Goal: Manage account settings

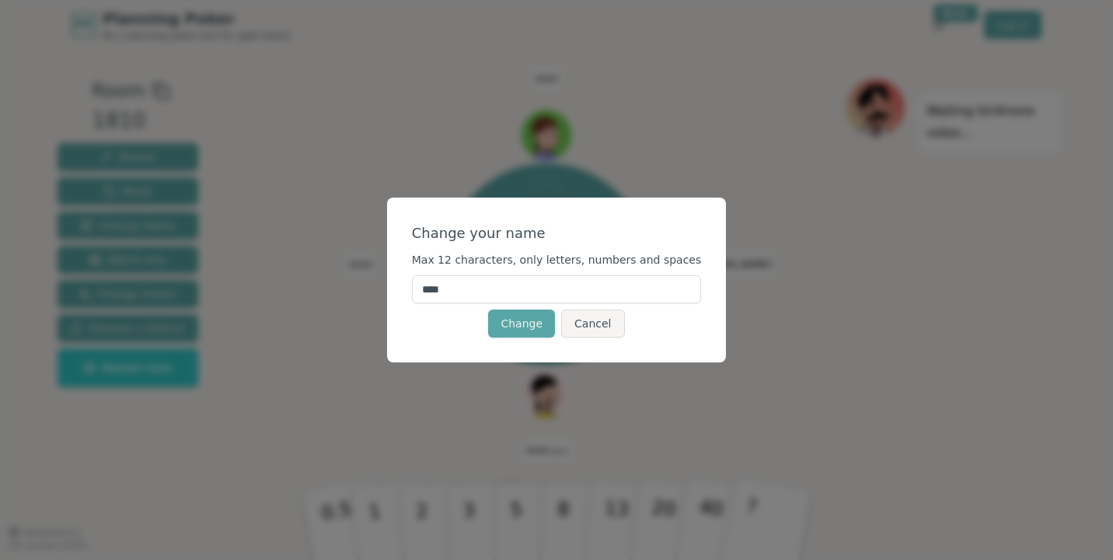
click at [488, 294] on input "****" at bounding box center [557, 289] width 290 height 28
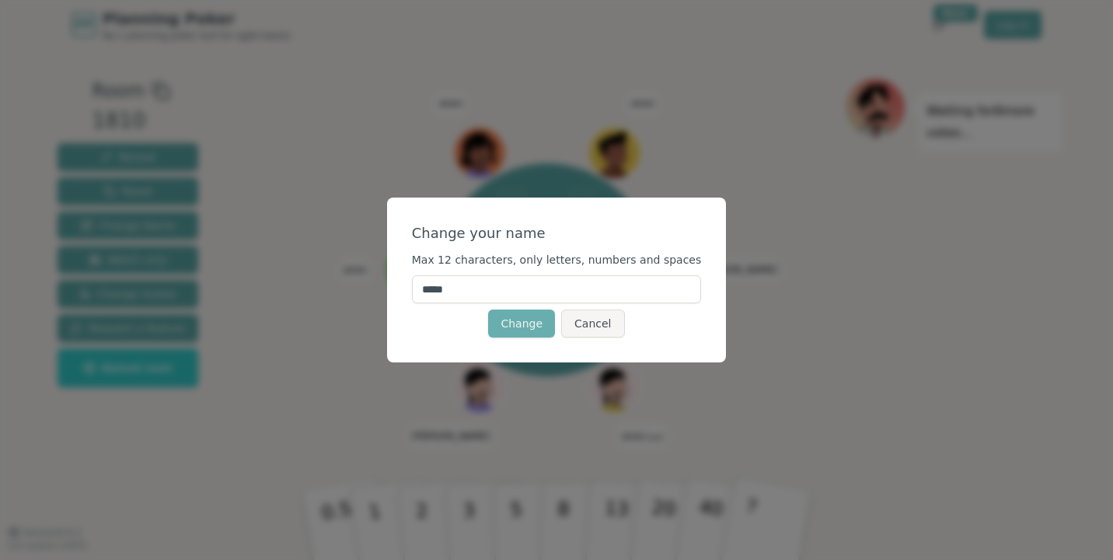
type input "*****"
click at [531, 325] on button "Change" at bounding box center [521, 323] width 67 height 28
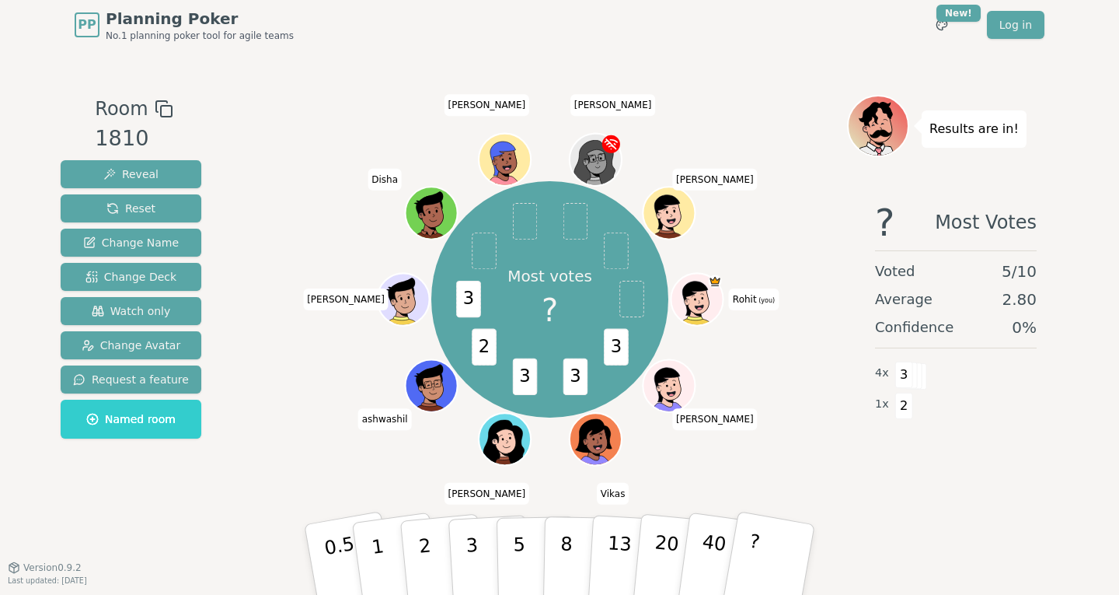
click at [689, 316] on div at bounding box center [698, 315] width 51 height 46
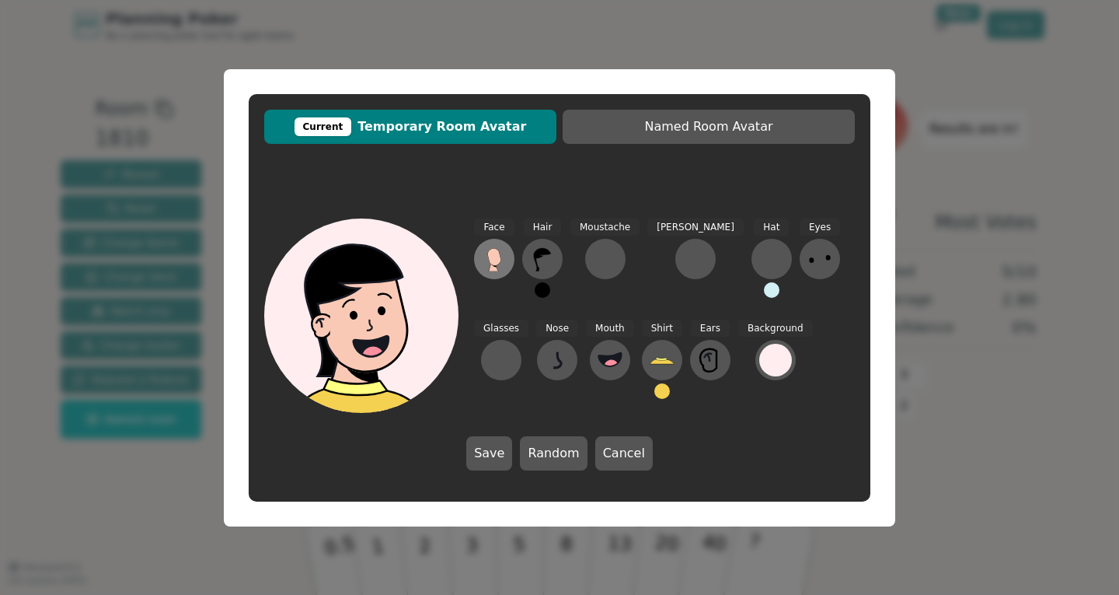
click at [494, 264] on icon at bounding box center [493, 256] width 13 height 17
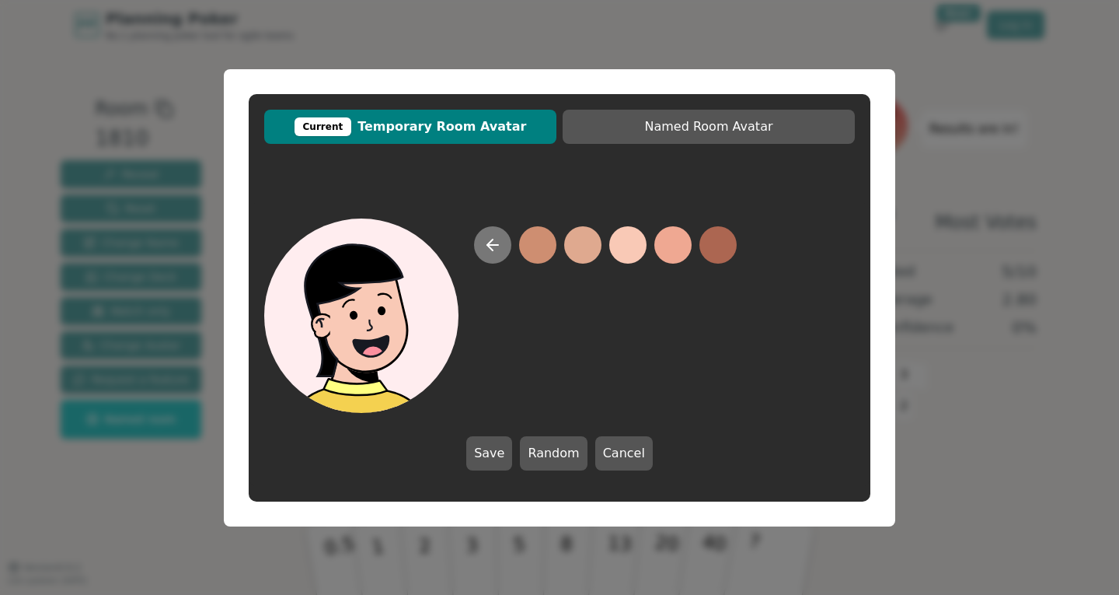
click at [490, 249] on icon at bounding box center [492, 244] width 19 height 19
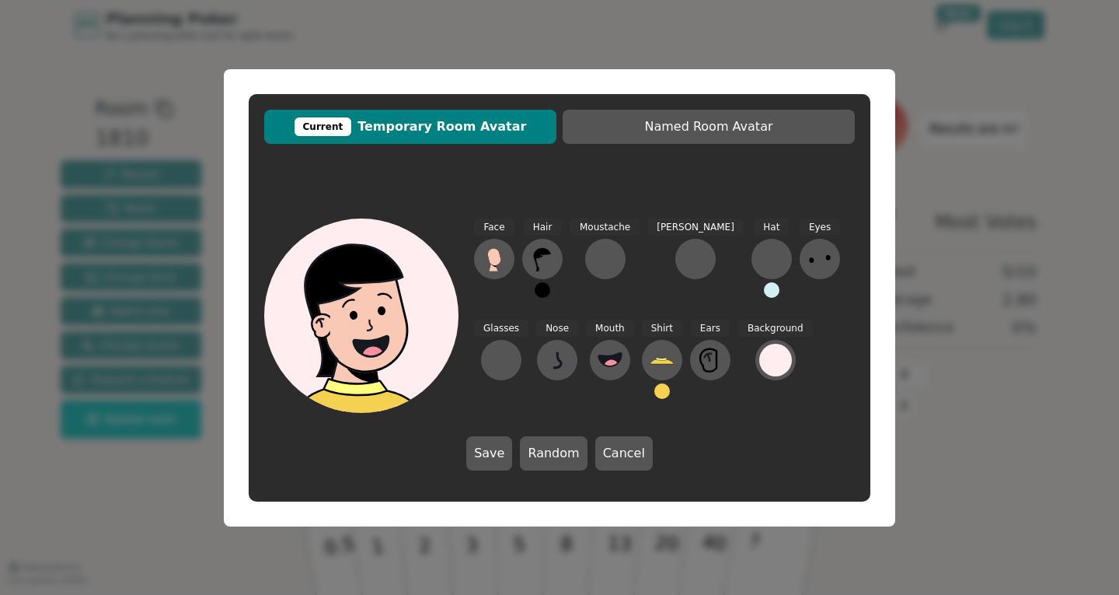
click at [441, 293] on icon at bounding box center [367, 301] width 155 height 23
click at [759, 252] on div at bounding box center [771, 258] width 25 height 25
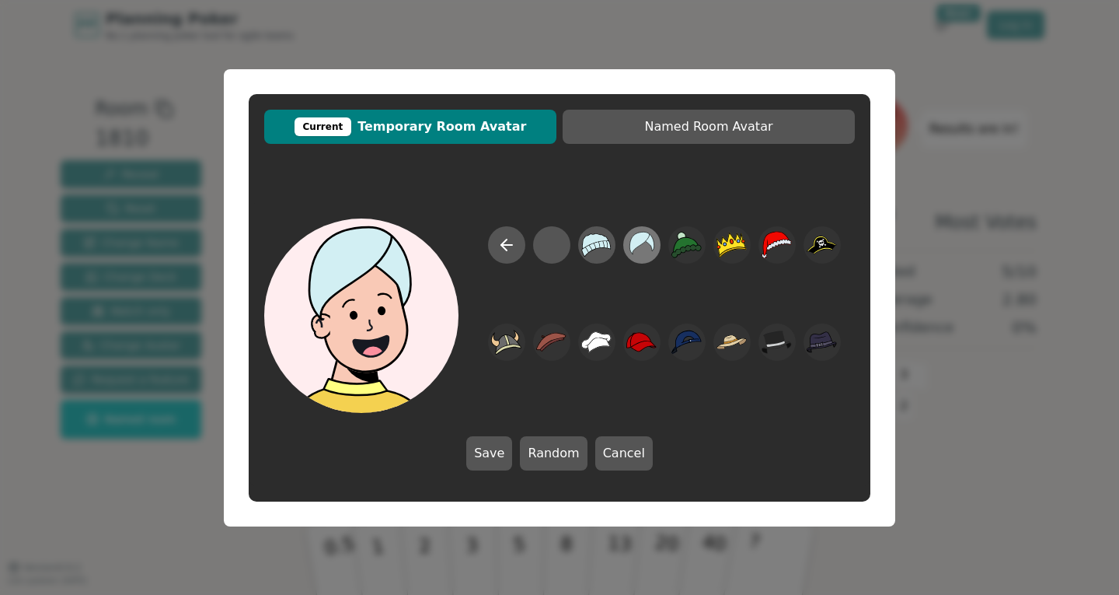
click at [633, 247] on icon at bounding box center [642, 243] width 25 height 23
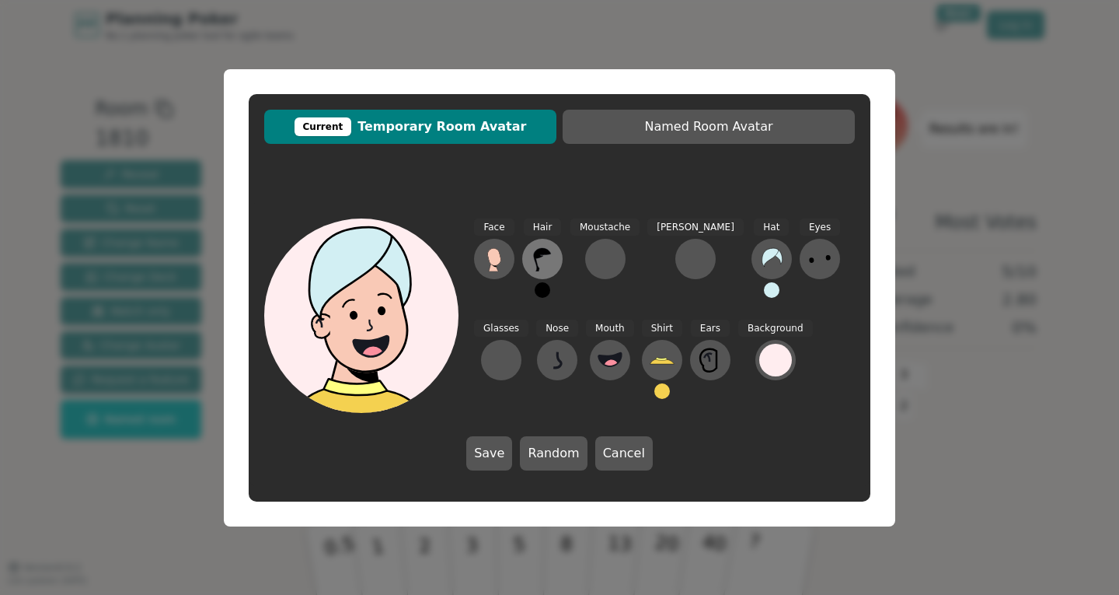
click at [539, 258] on icon at bounding box center [542, 259] width 17 height 23
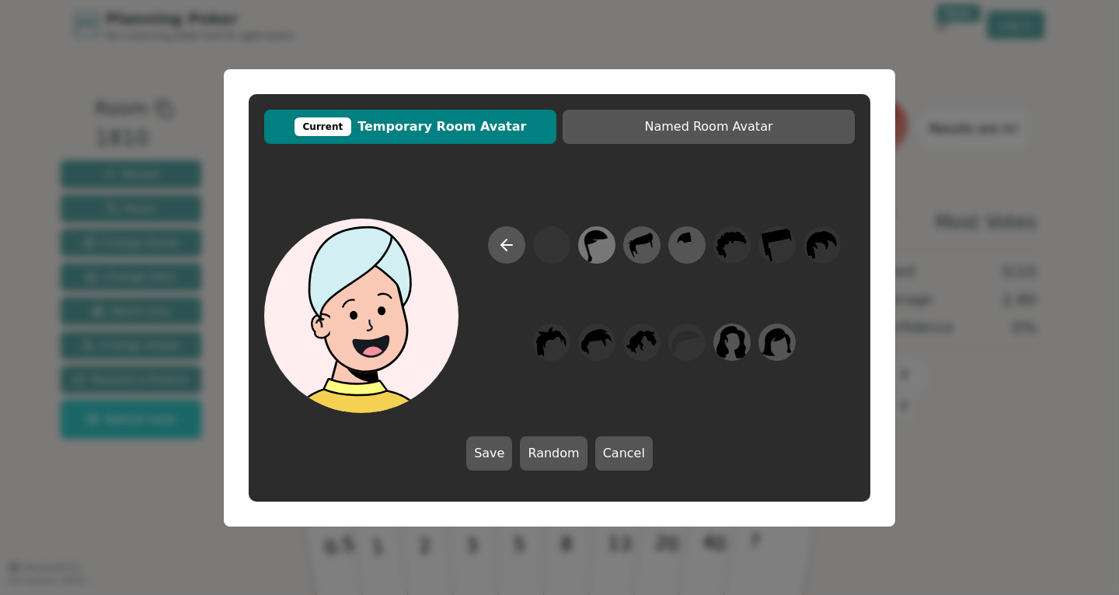
click at [597, 256] on icon at bounding box center [596, 244] width 30 height 35
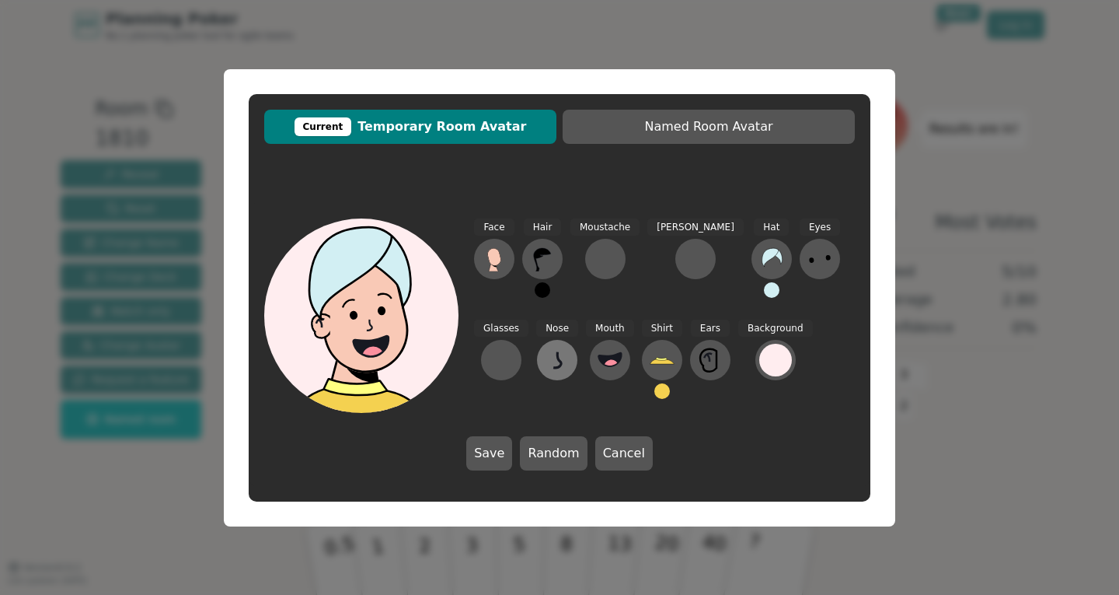
click at [545, 358] on icon at bounding box center [557, 359] width 25 height 25
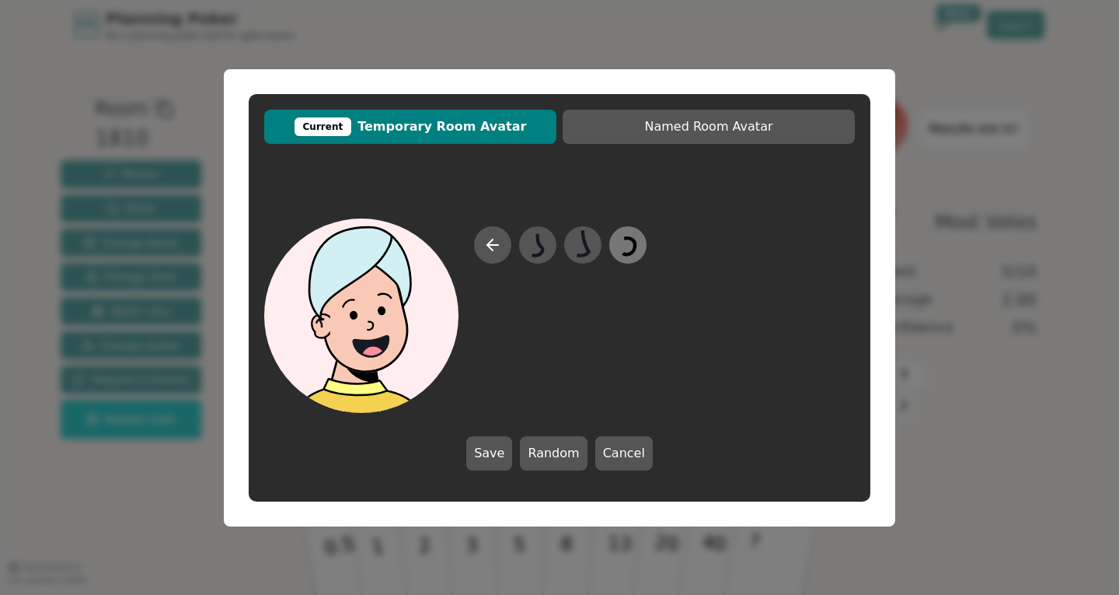
click at [627, 248] on icon at bounding box center [627, 244] width 30 height 35
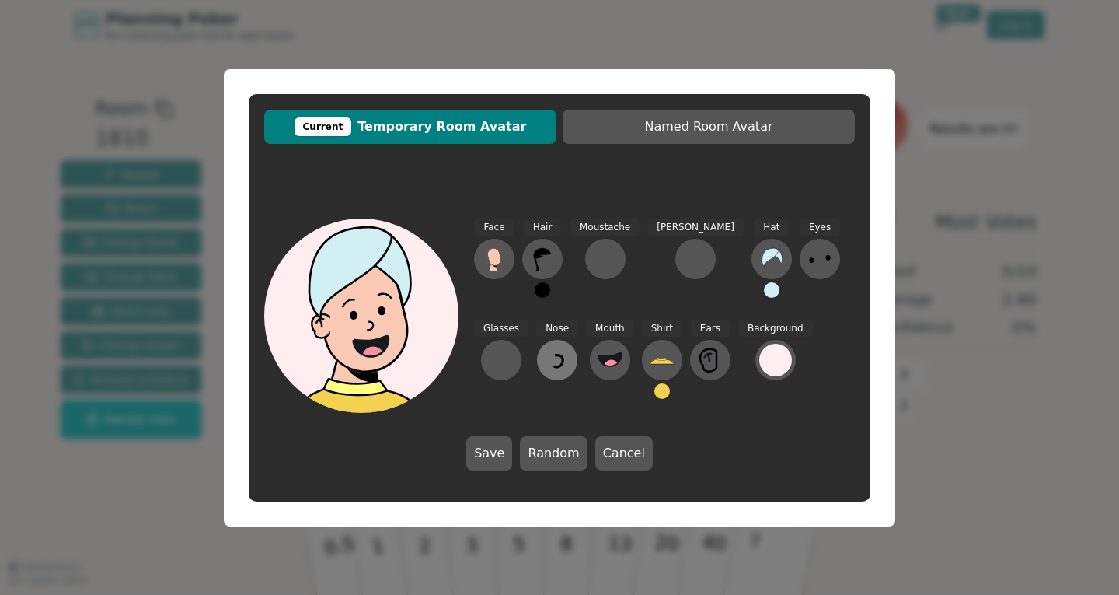
click at [537, 361] on button at bounding box center [557, 360] width 40 height 40
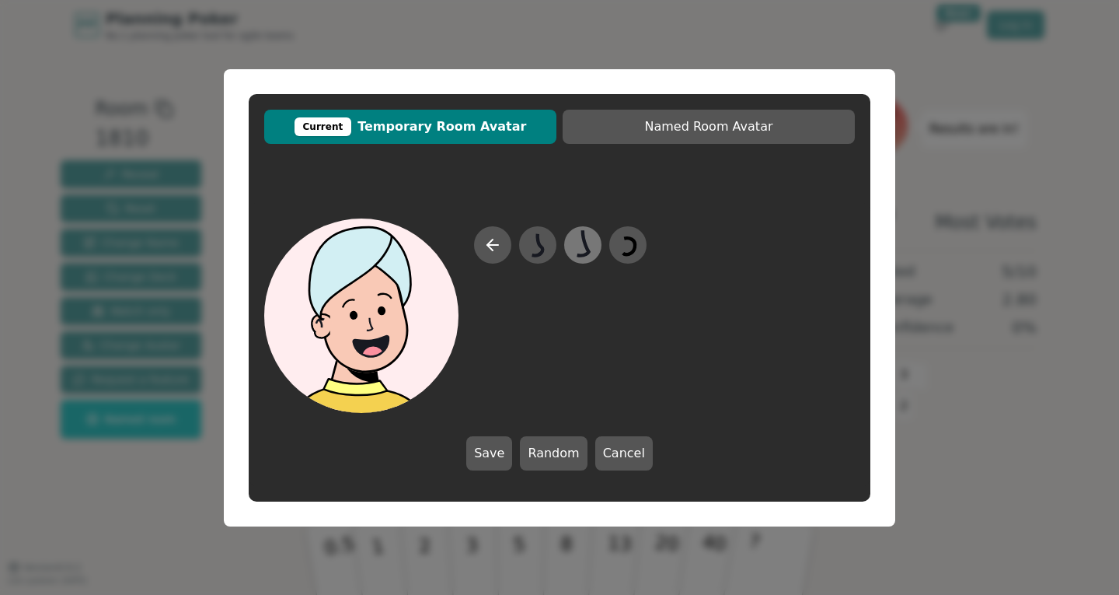
click at [584, 242] on icon at bounding box center [583, 242] width 12 height 26
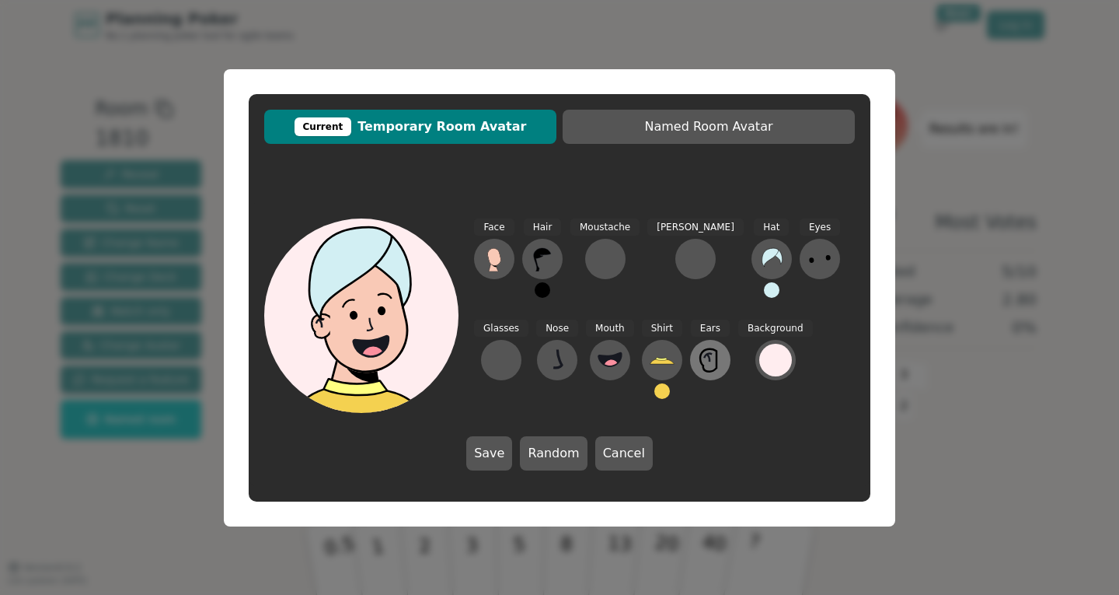
click at [707, 358] on icon at bounding box center [708, 358] width 2 height 8
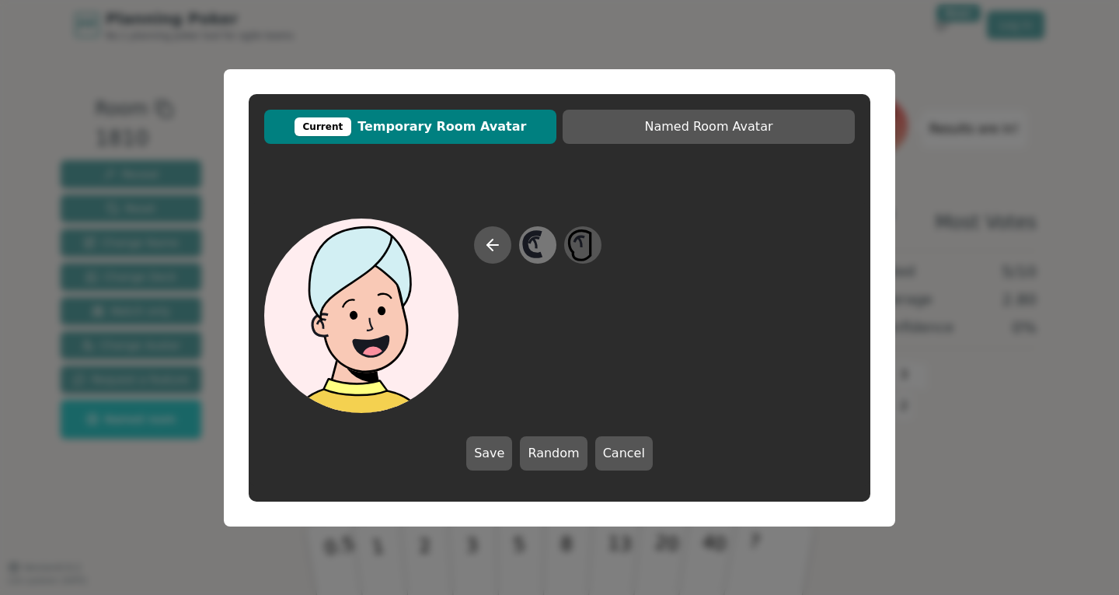
click at [535, 249] on icon at bounding box center [537, 244] width 30 height 35
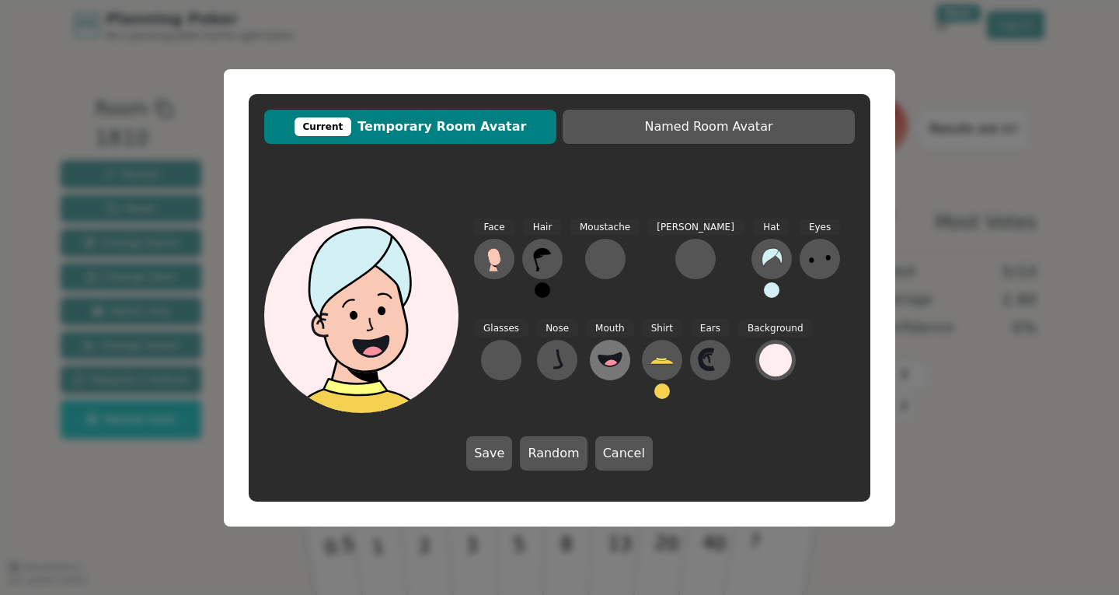
click at [598, 358] on icon at bounding box center [609, 359] width 23 height 13
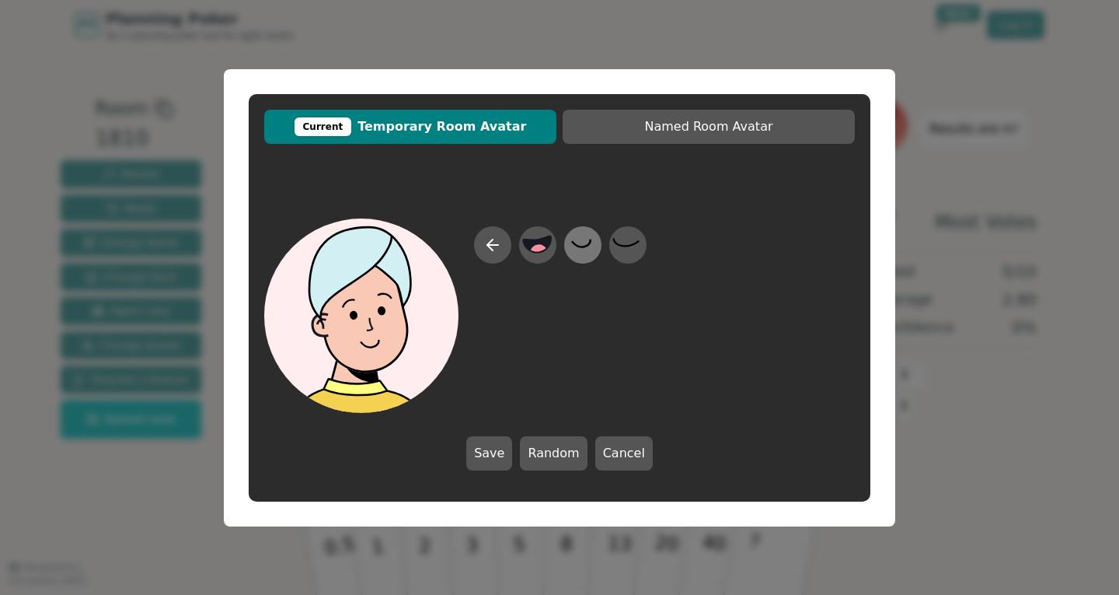
click at [581, 253] on icon at bounding box center [582, 244] width 30 height 35
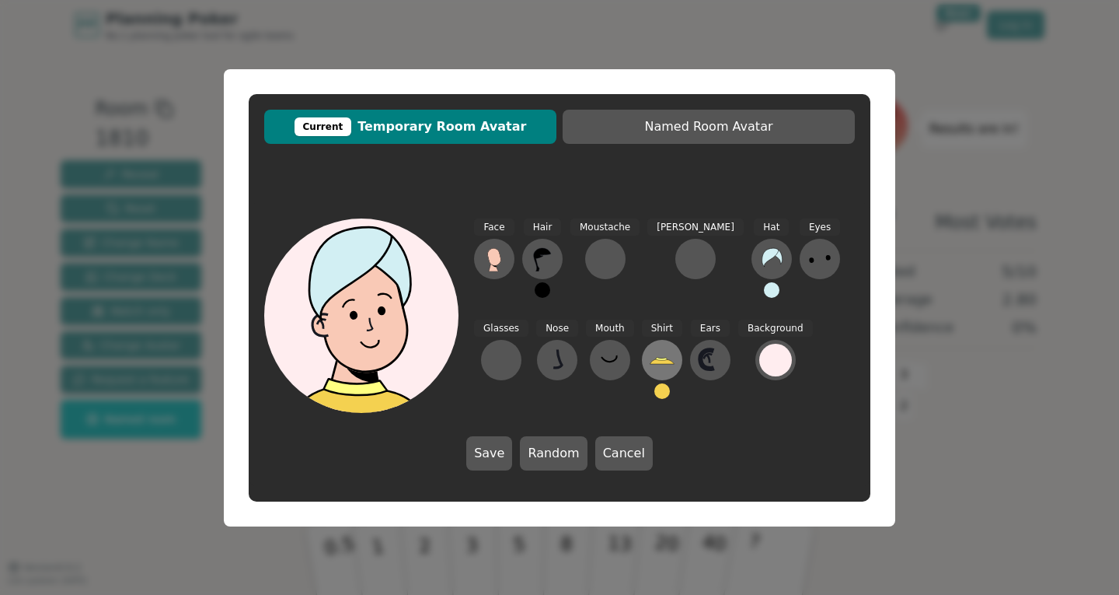
click at [650, 364] on icon at bounding box center [662, 360] width 24 height 5
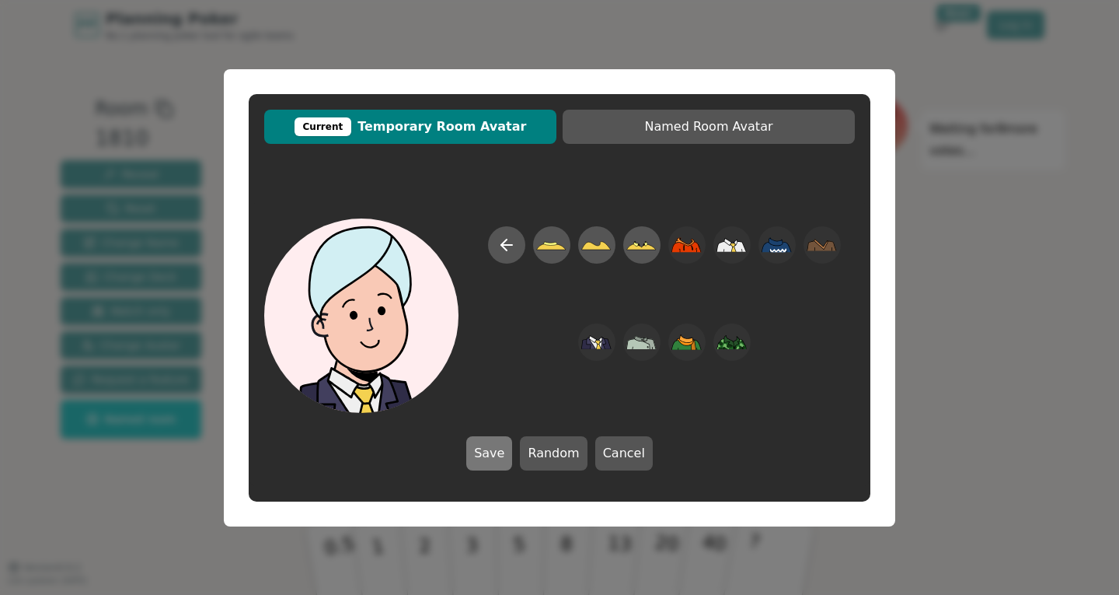
click at [482, 452] on button "Save" at bounding box center [489, 453] width 46 height 34
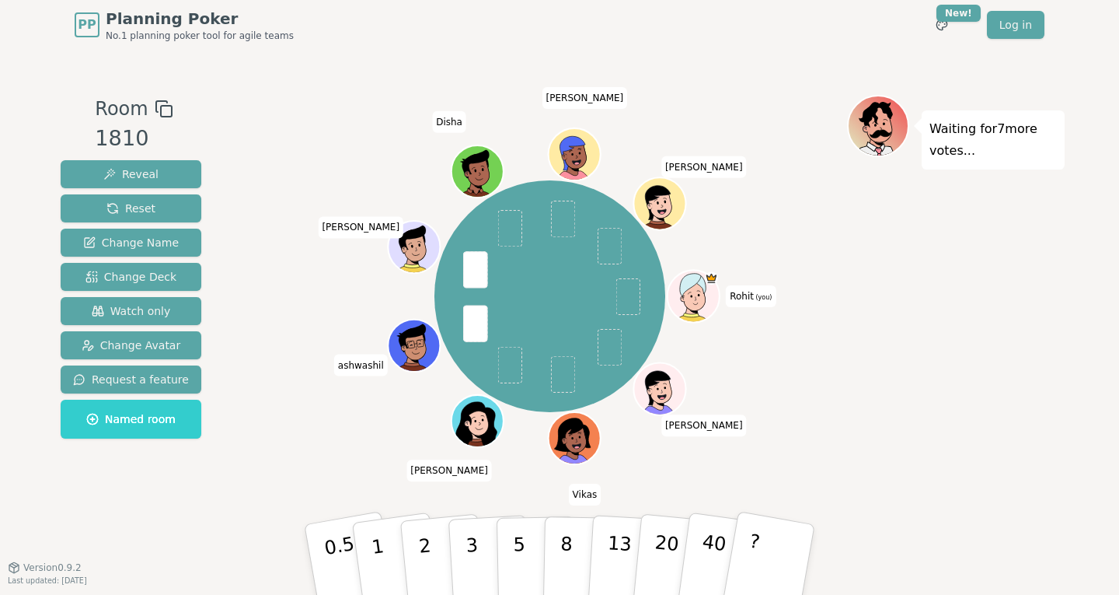
click at [744, 302] on span "Rohit (you)" at bounding box center [751, 296] width 50 height 22
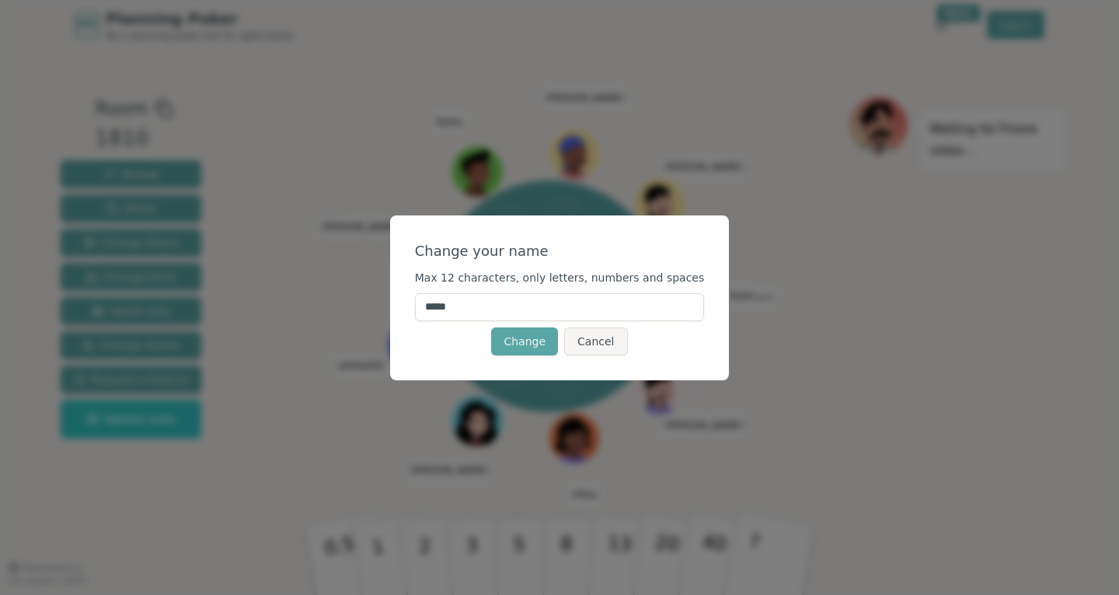
click at [596, 338] on button "Cancel" at bounding box center [595, 341] width 63 height 28
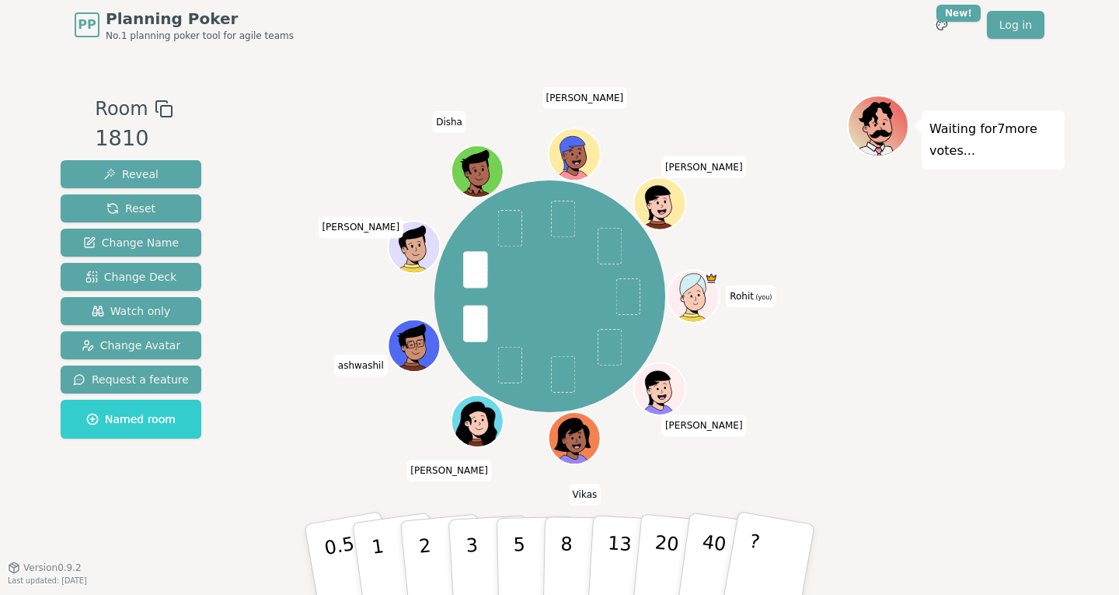
click at [710, 303] on div at bounding box center [695, 313] width 51 height 46
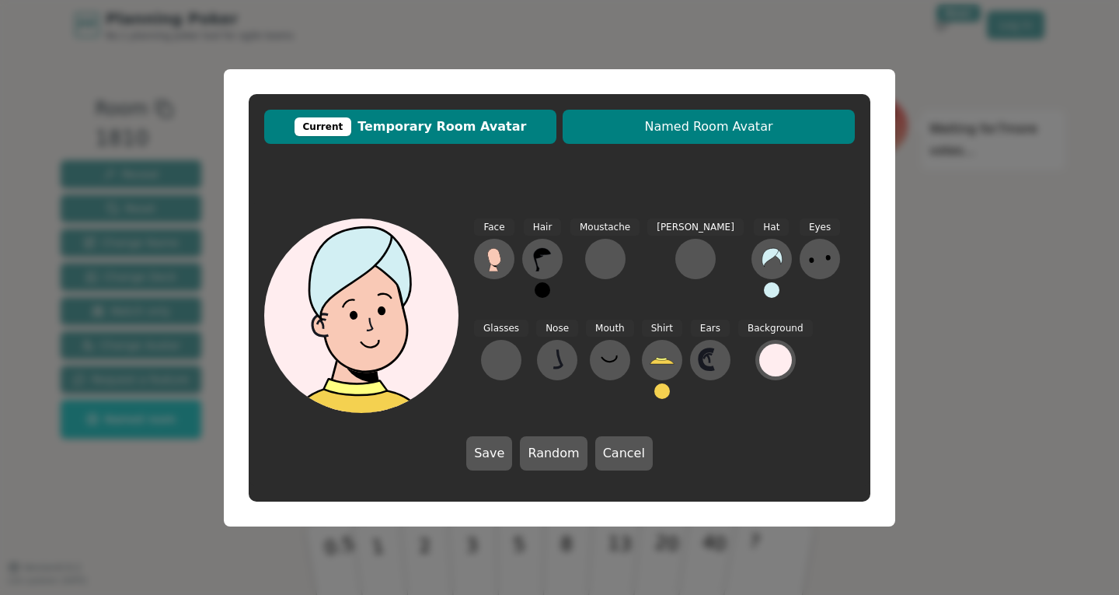
click at [726, 132] on span "Named Room Avatar" at bounding box center [708, 126] width 277 height 19
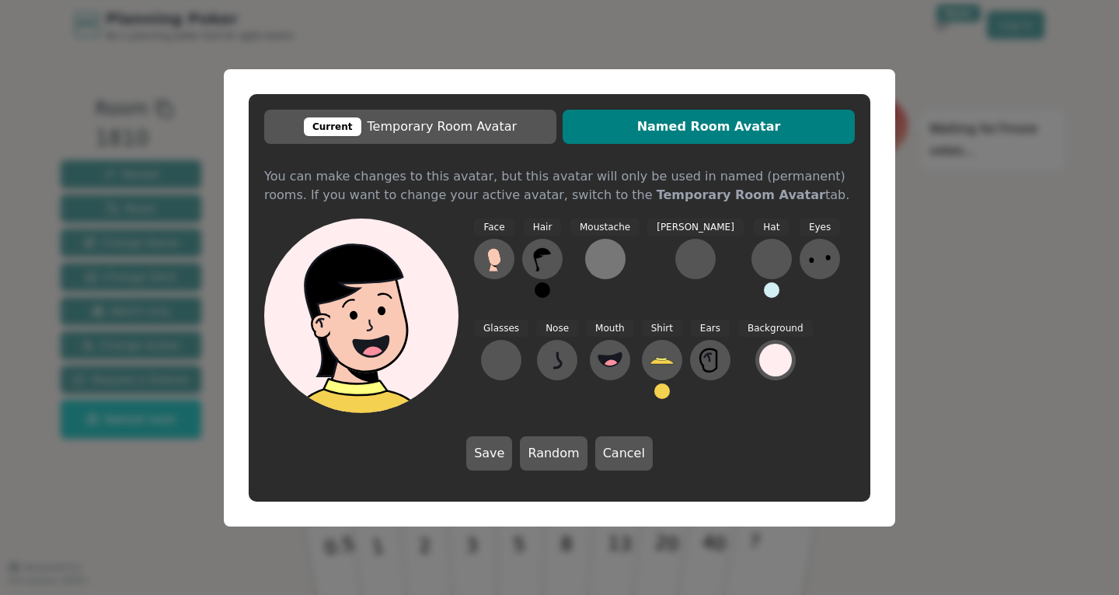
click at [593, 256] on div at bounding box center [605, 258] width 25 height 25
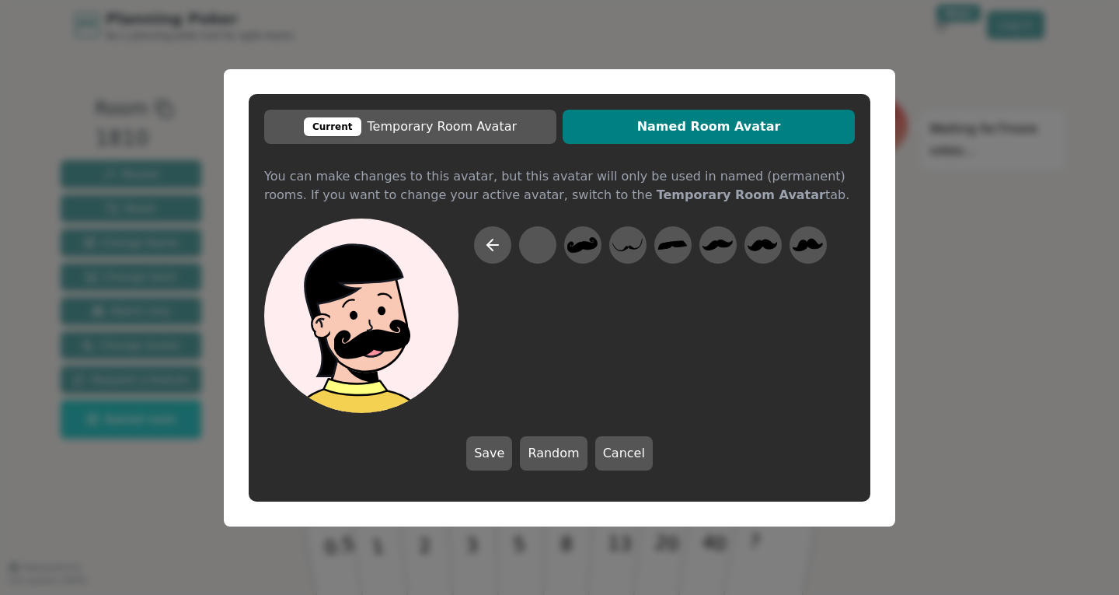
click at [591, 256] on icon at bounding box center [582, 244] width 30 height 35
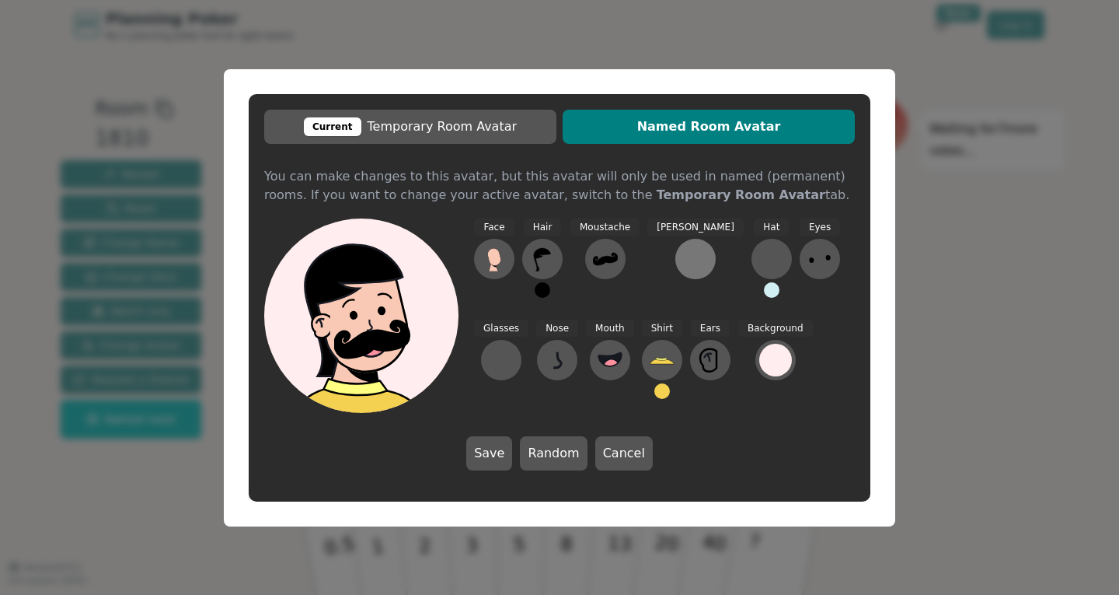
click at [683, 260] on div at bounding box center [695, 258] width 25 height 25
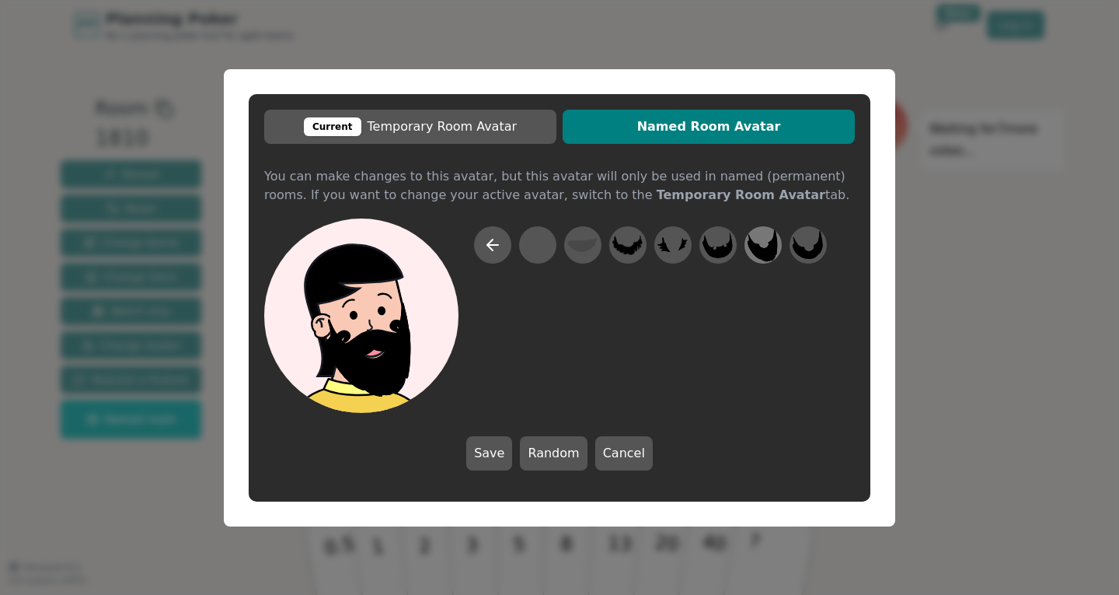
click at [768, 249] on icon at bounding box center [763, 244] width 30 height 33
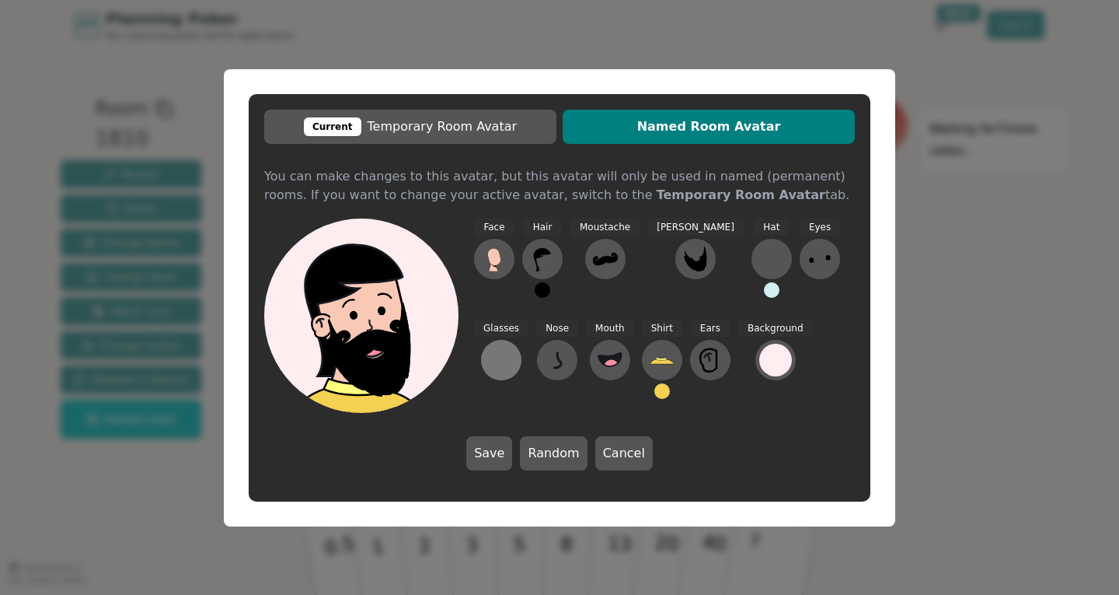
click at [514, 347] on div at bounding box center [501, 359] width 25 height 25
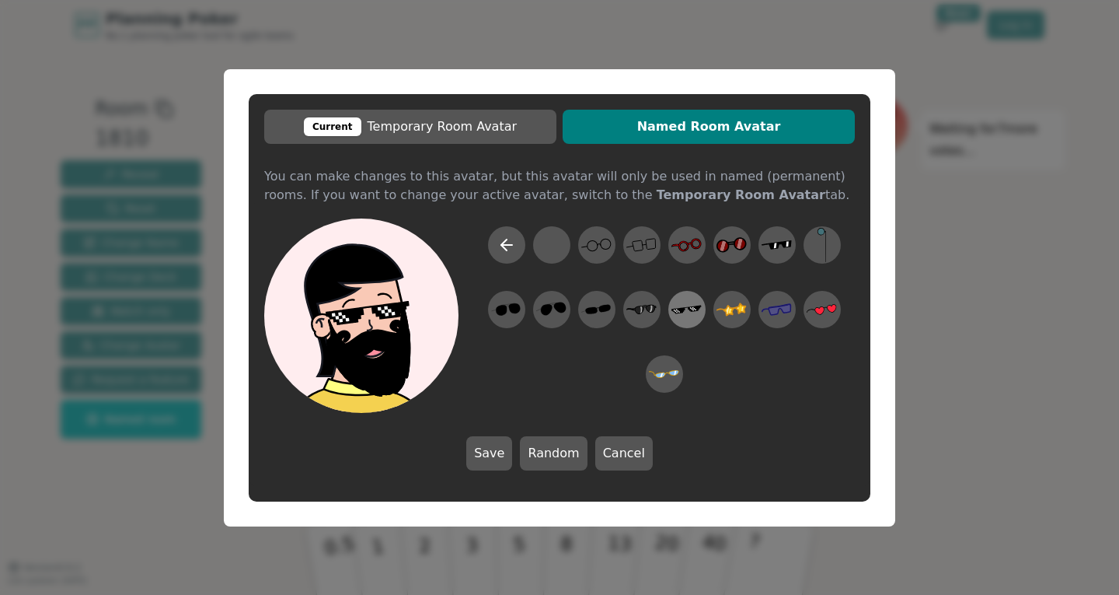
click at [689, 313] on icon at bounding box center [686, 308] width 30 height 35
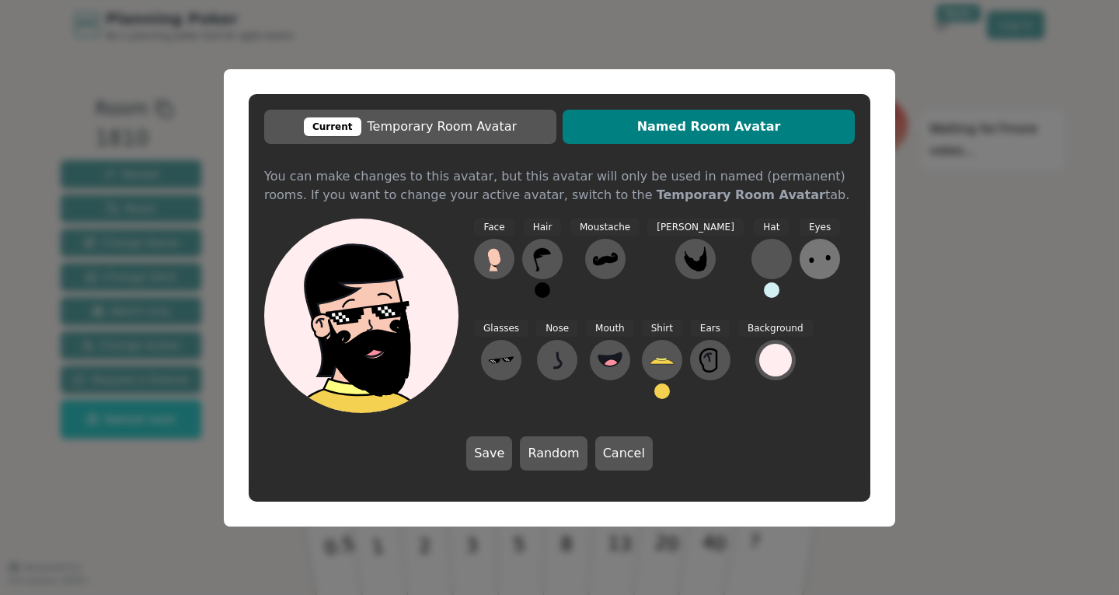
click at [800, 245] on button at bounding box center [820, 259] width 40 height 40
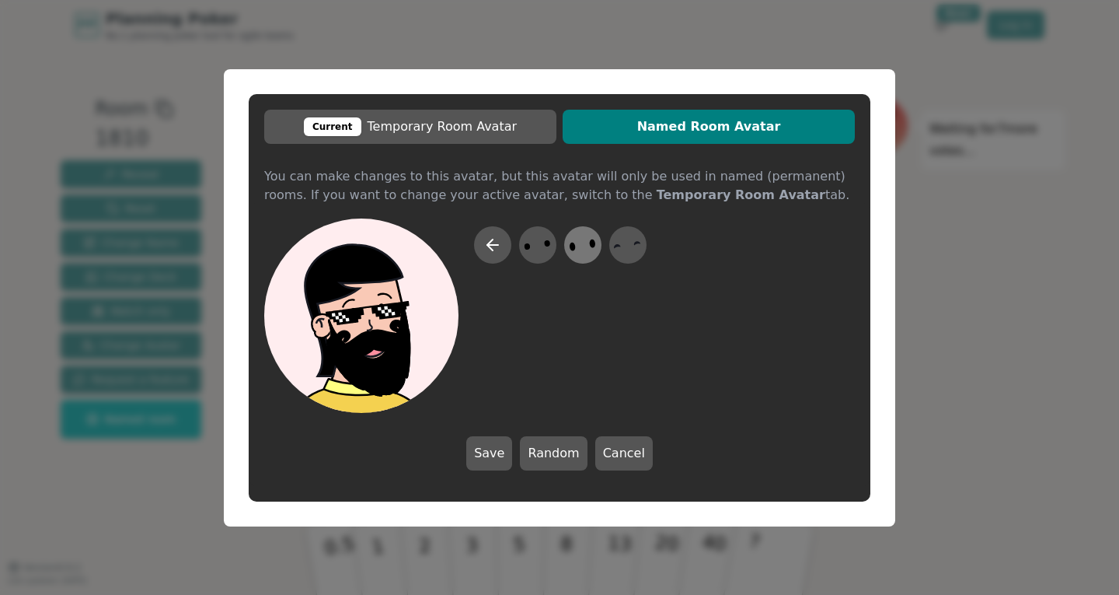
click at [587, 246] on icon at bounding box center [582, 244] width 30 height 35
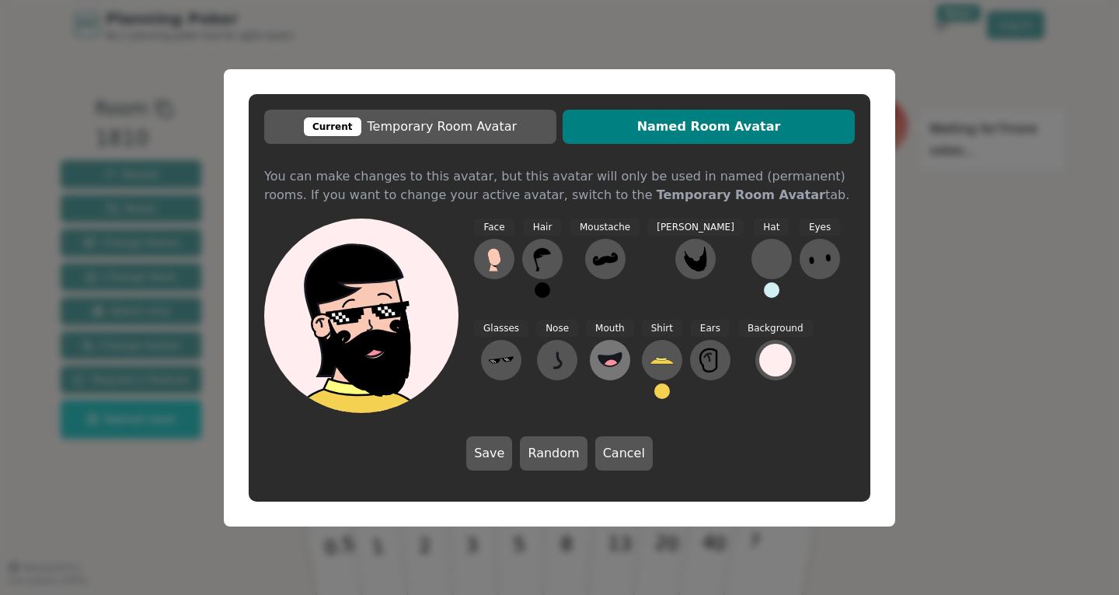
click at [603, 361] on circle at bounding box center [611, 367] width 16 height 16
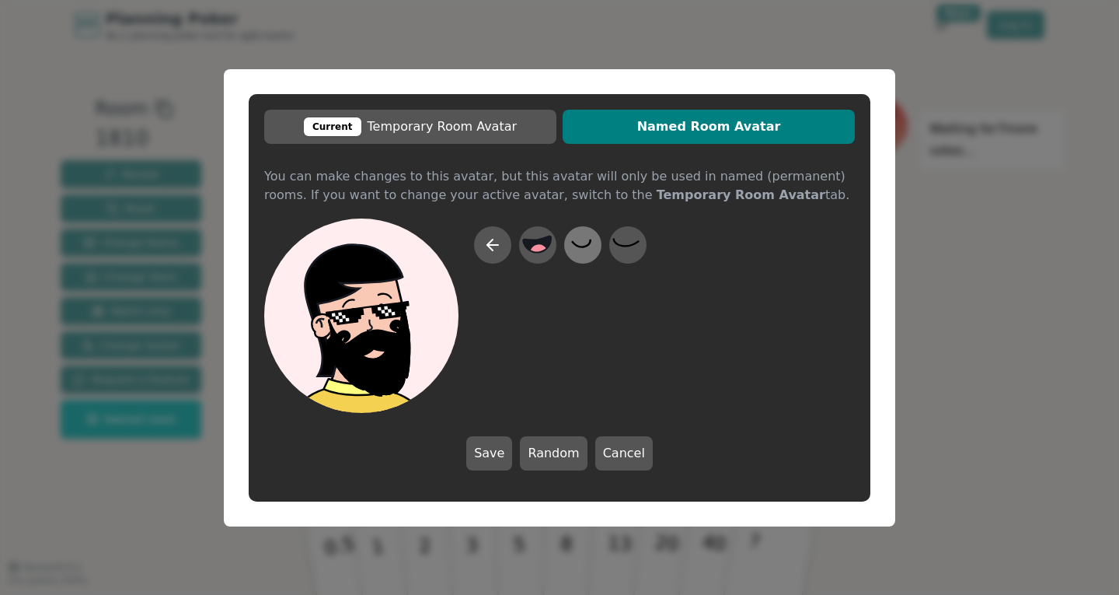
click at [584, 242] on icon at bounding box center [582, 244] width 30 height 35
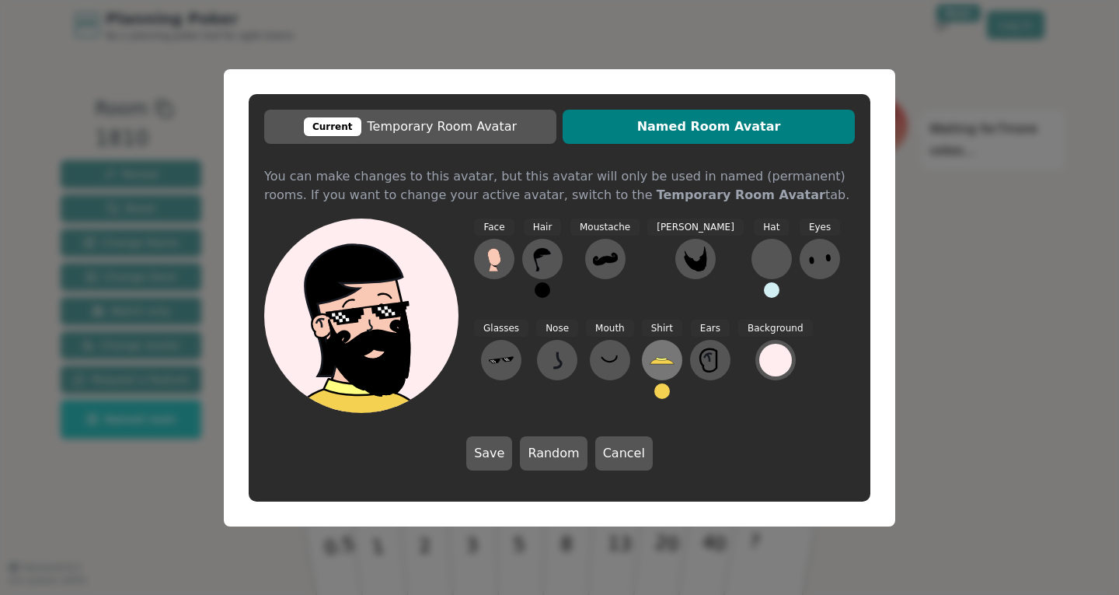
click at [650, 368] on icon at bounding box center [662, 359] width 25 height 25
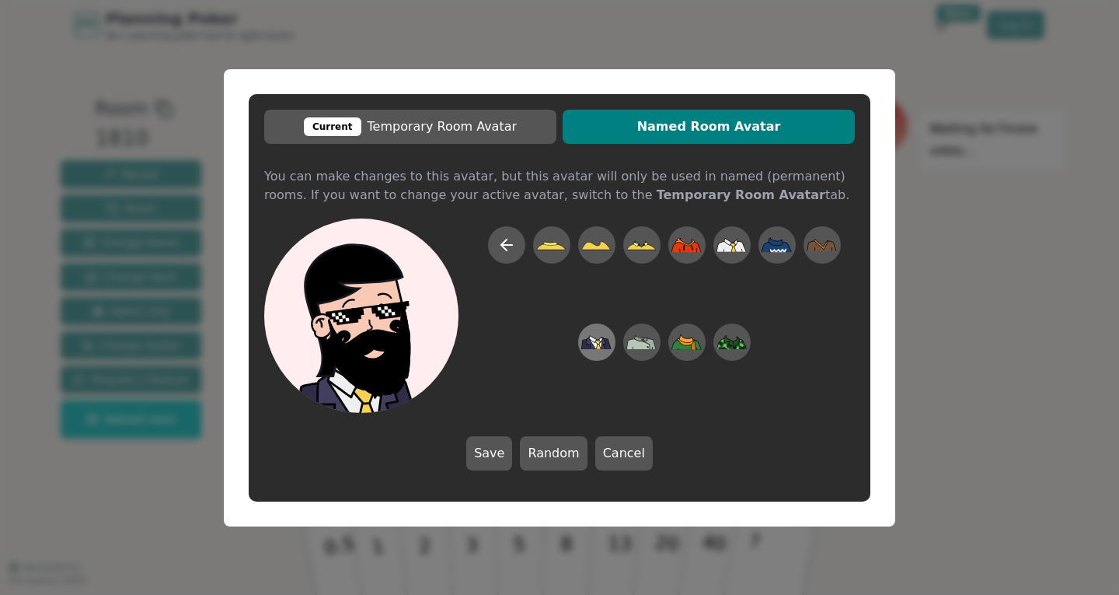
click at [599, 336] on icon at bounding box center [596, 341] width 30 height 35
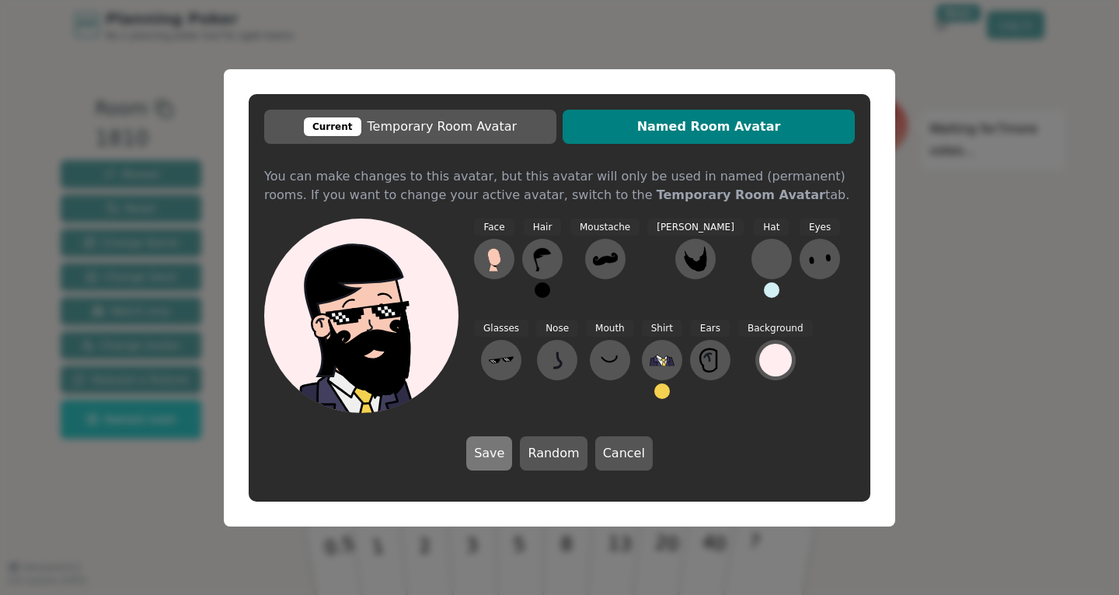
click at [483, 440] on button "Save" at bounding box center [489, 453] width 46 height 34
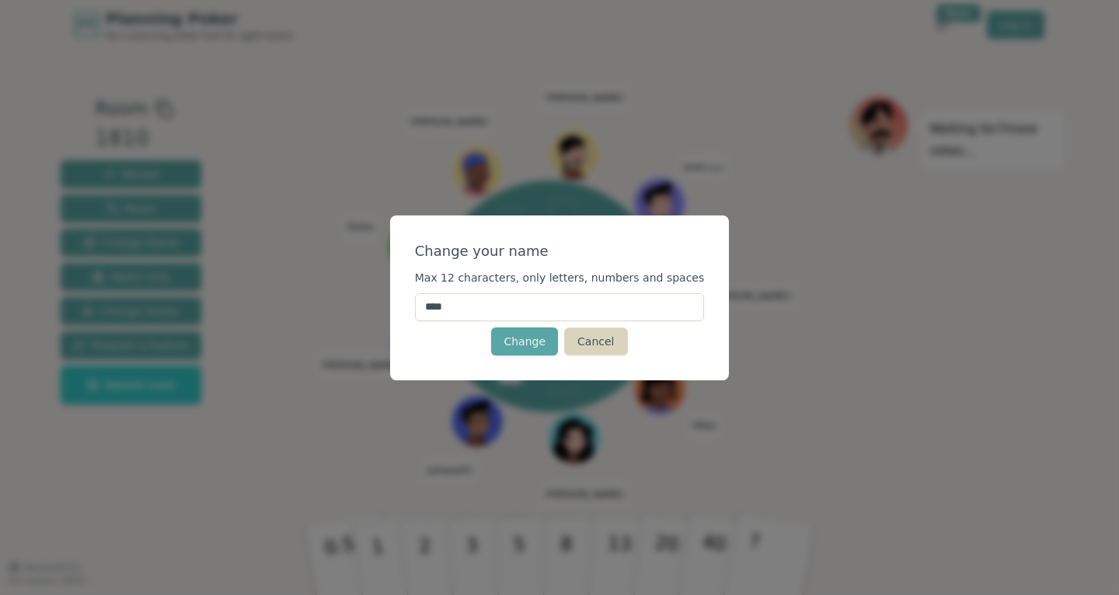
click at [593, 342] on button "Cancel" at bounding box center [595, 341] width 63 height 28
click at [545, 302] on input "****" at bounding box center [560, 307] width 290 height 28
type input "*****"
click at [539, 347] on button "Change" at bounding box center [524, 341] width 67 height 28
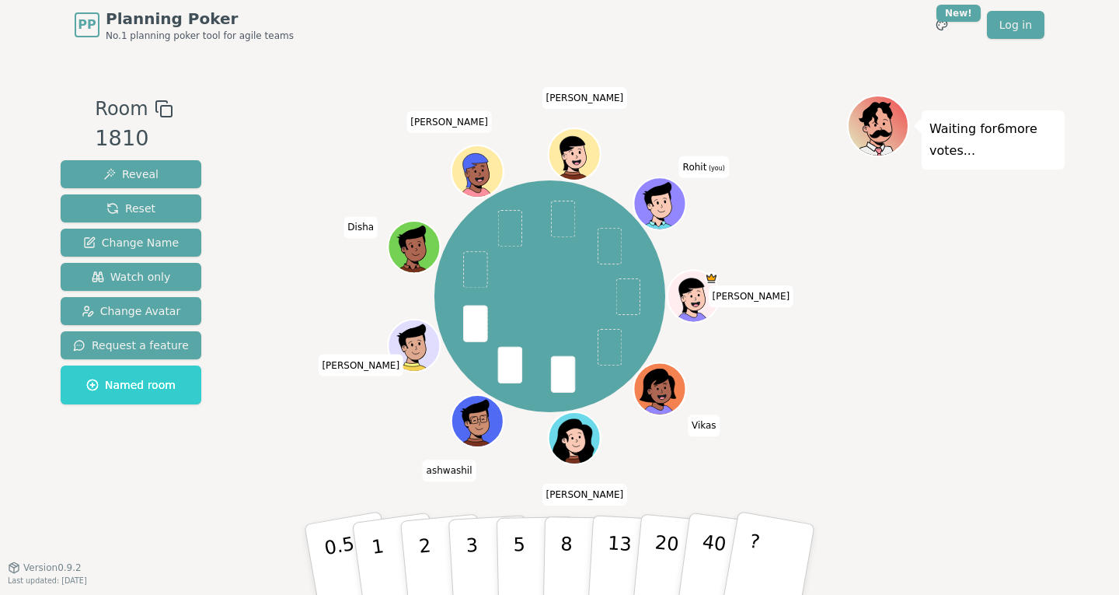
click at [658, 203] on ellipse at bounding box center [658, 202] width 2 height 3
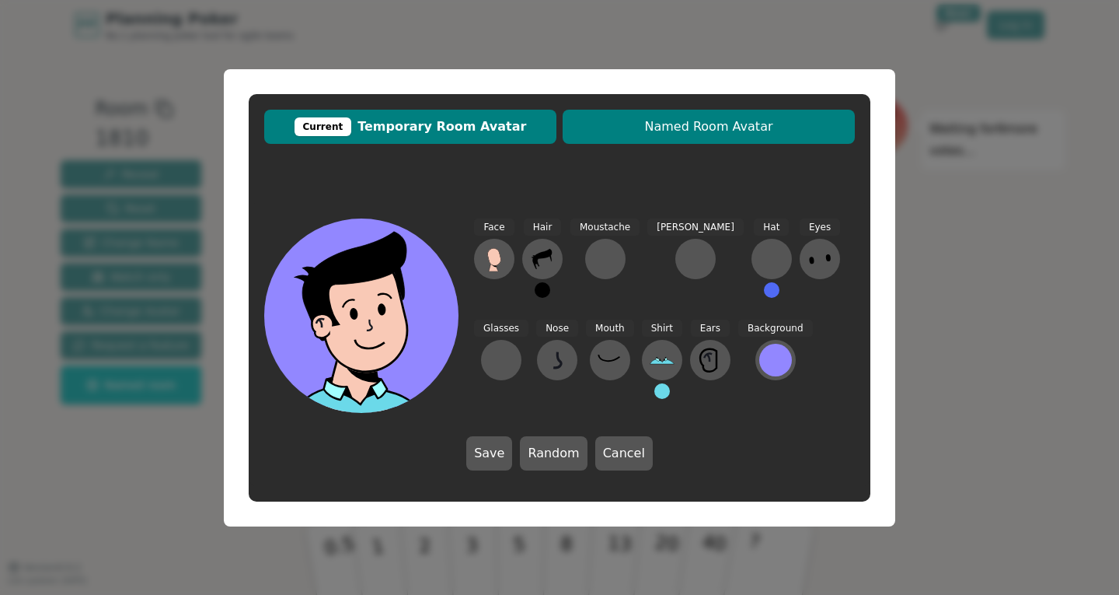
click at [637, 141] on button "Named Room Avatar" at bounding box center [709, 127] width 292 height 34
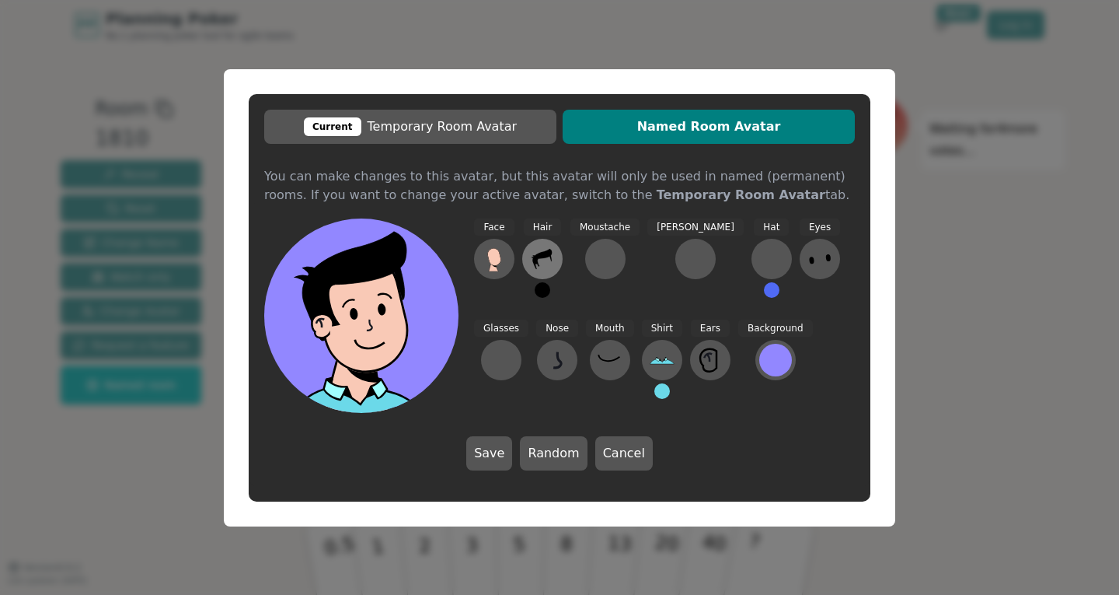
click at [542, 262] on icon at bounding box center [542, 258] width 25 height 25
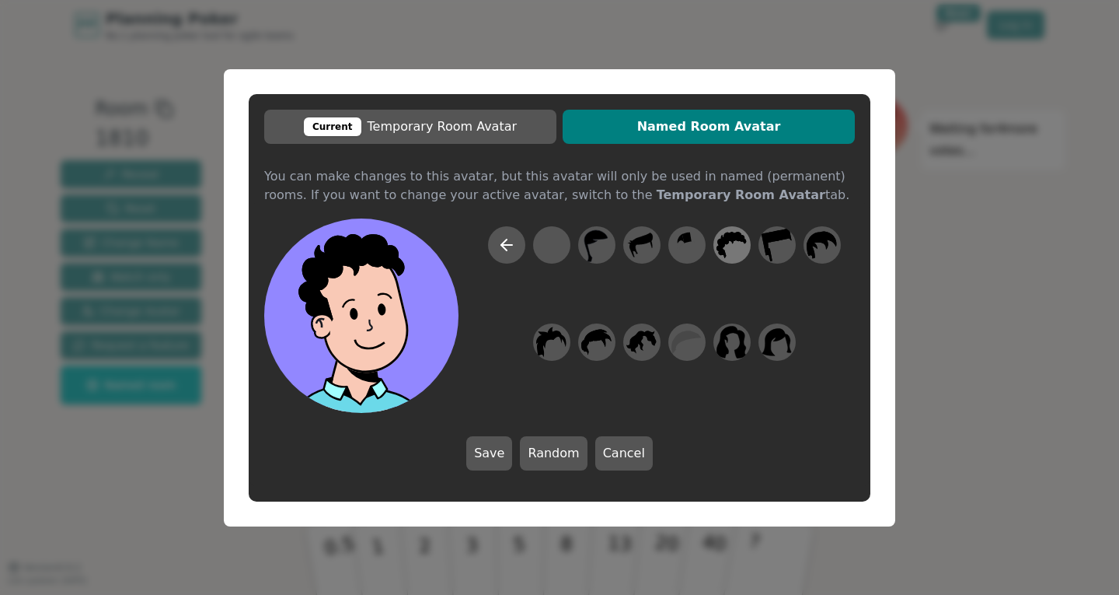
click at [736, 253] on icon at bounding box center [732, 244] width 30 height 35
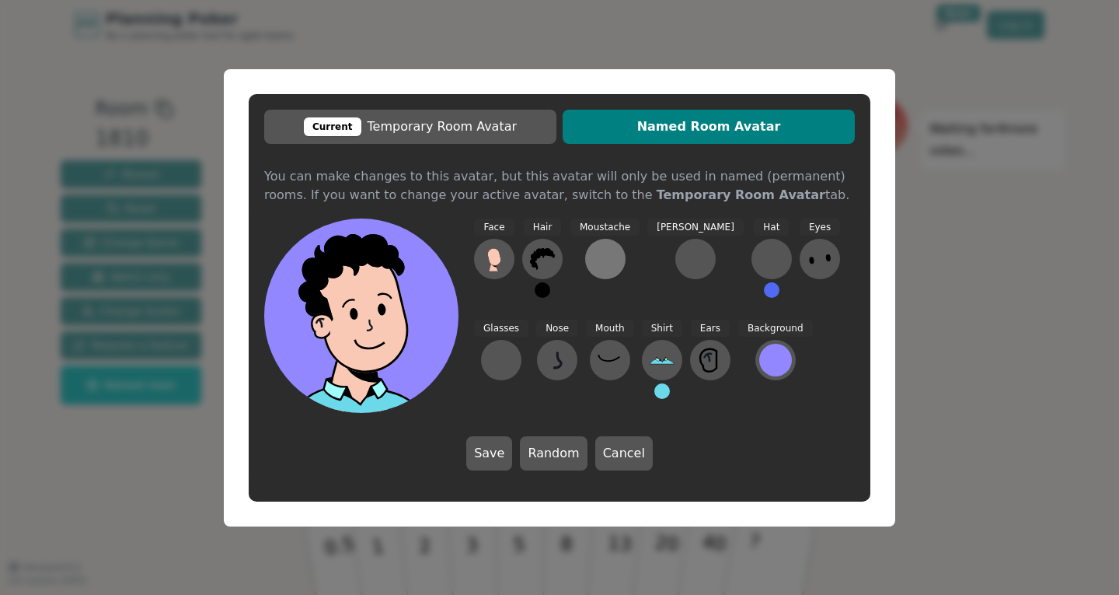
click at [597, 257] on div at bounding box center [605, 258] width 25 height 25
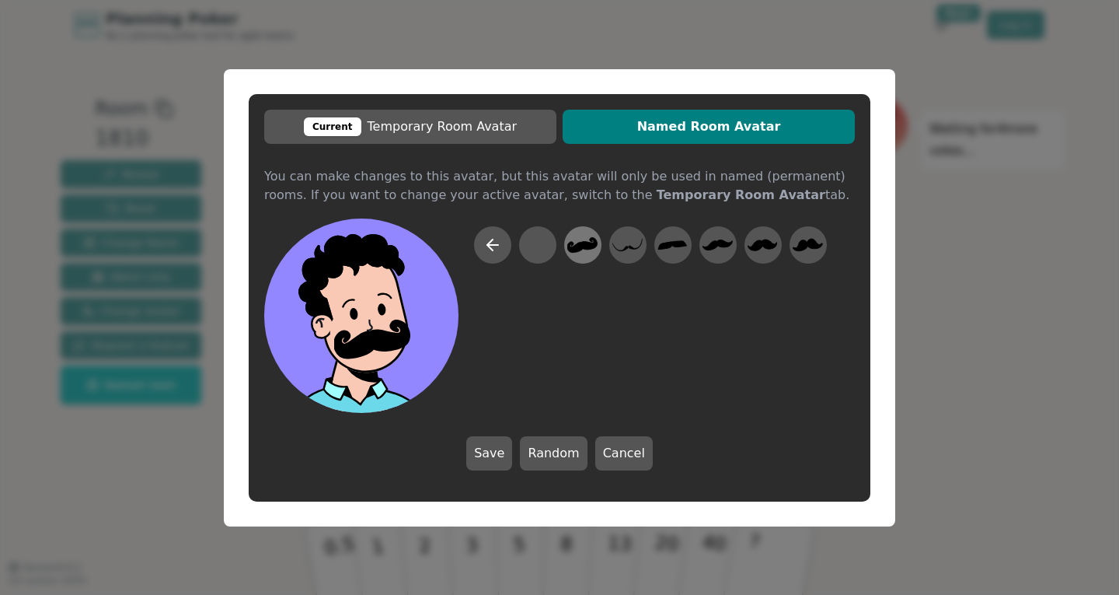
click at [592, 253] on icon at bounding box center [582, 244] width 30 height 35
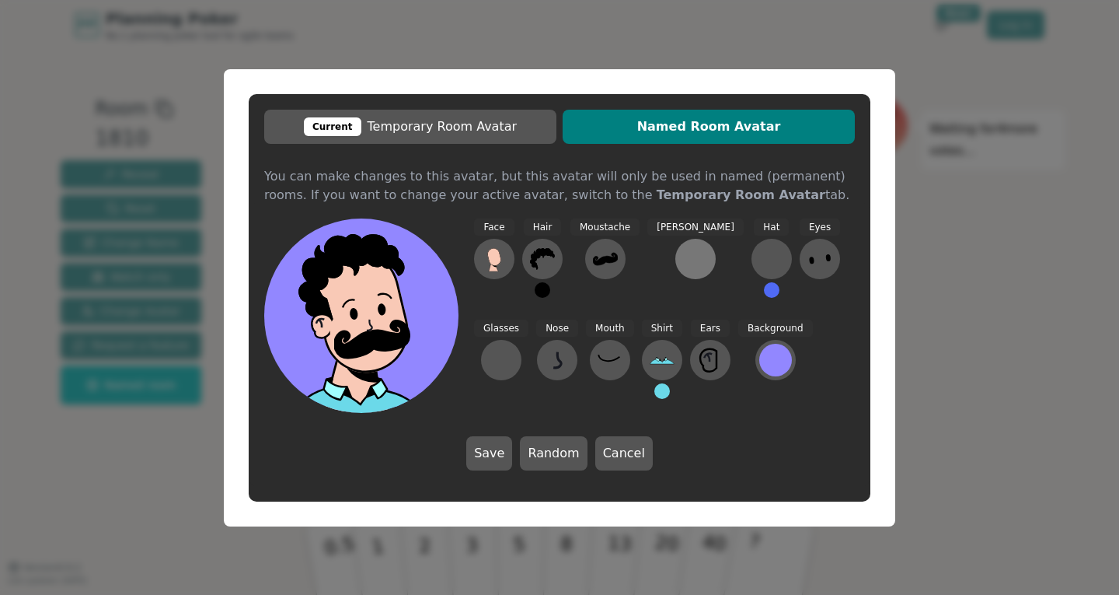
click at [683, 254] on div at bounding box center [695, 258] width 25 height 25
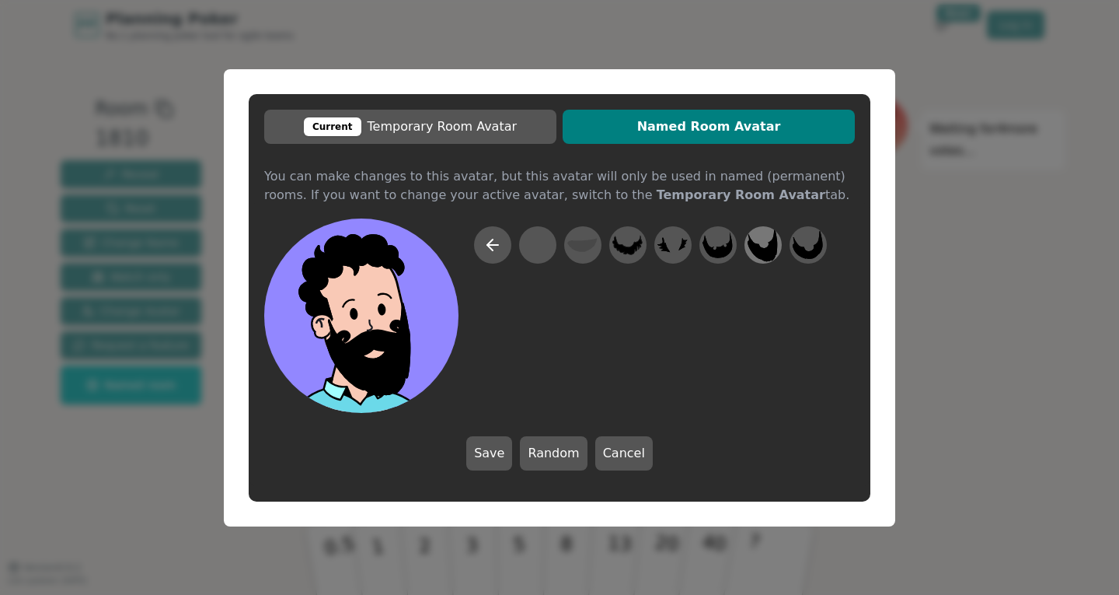
click at [762, 258] on icon at bounding box center [763, 244] width 30 height 33
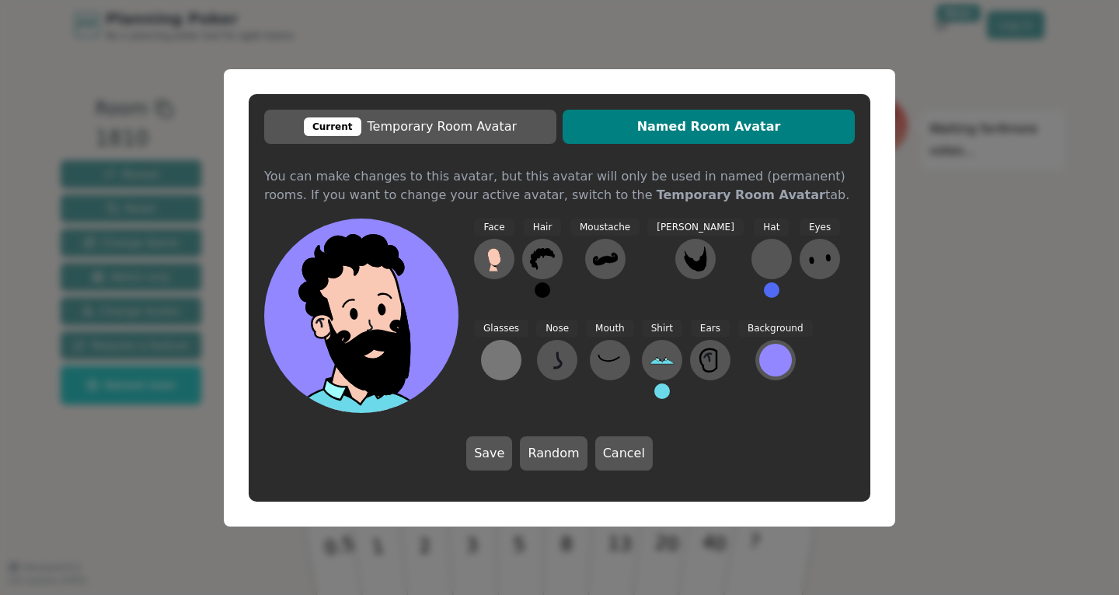
click at [514, 347] on div at bounding box center [501, 359] width 25 height 25
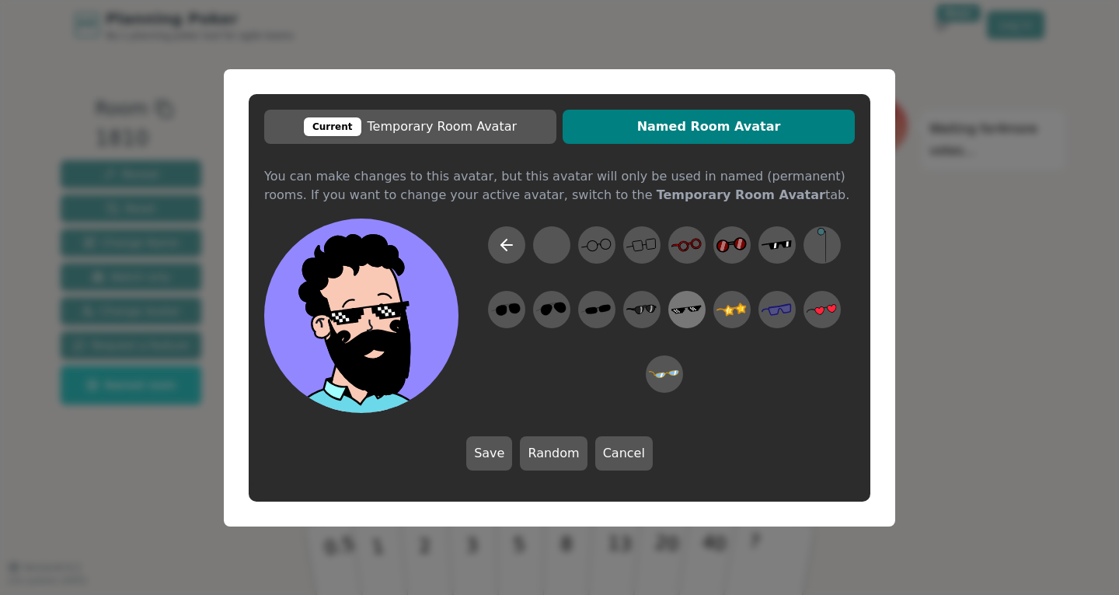
click at [683, 317] on icon at bounding box center [686, 308] width 30 height 35
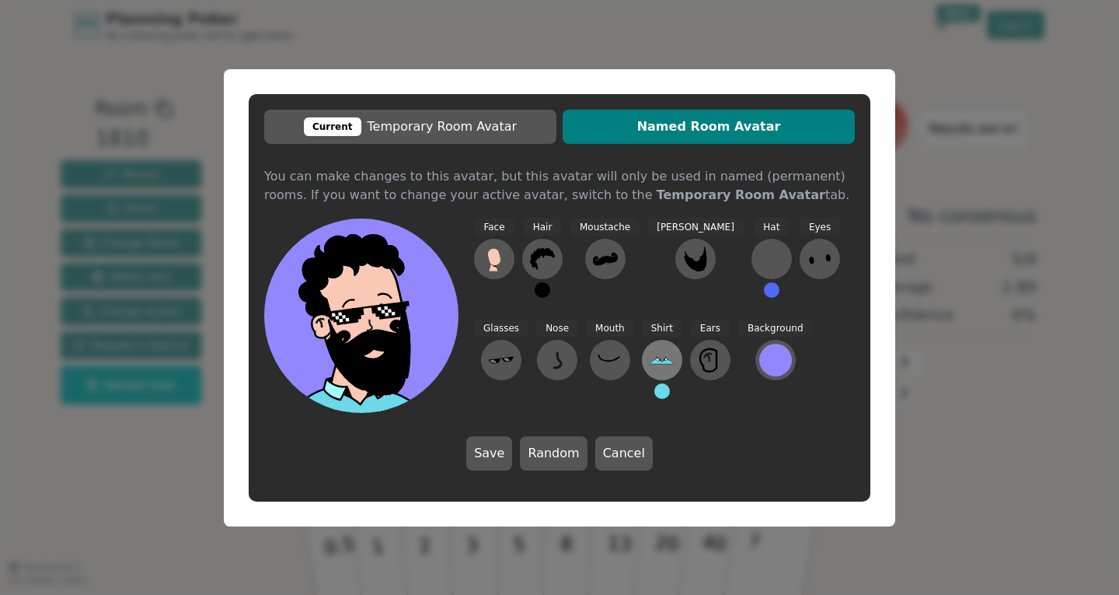
click at [650, 361] on icon at bounding box center [662, 359] width 25 height 25
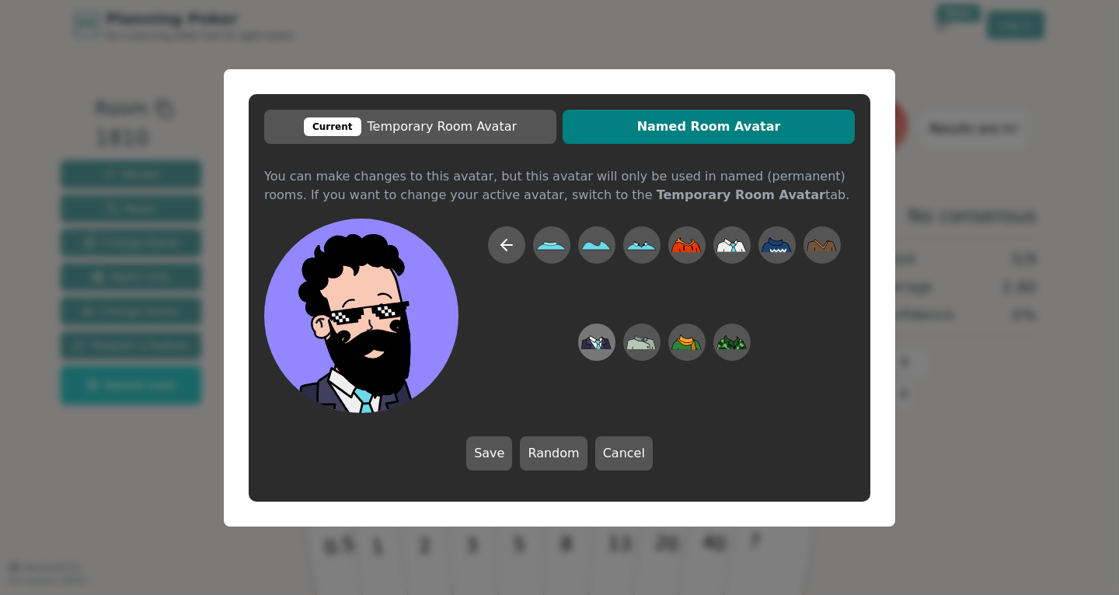
click at [598, 345] on icon at bounding box center [599, 346] width 4 height 5
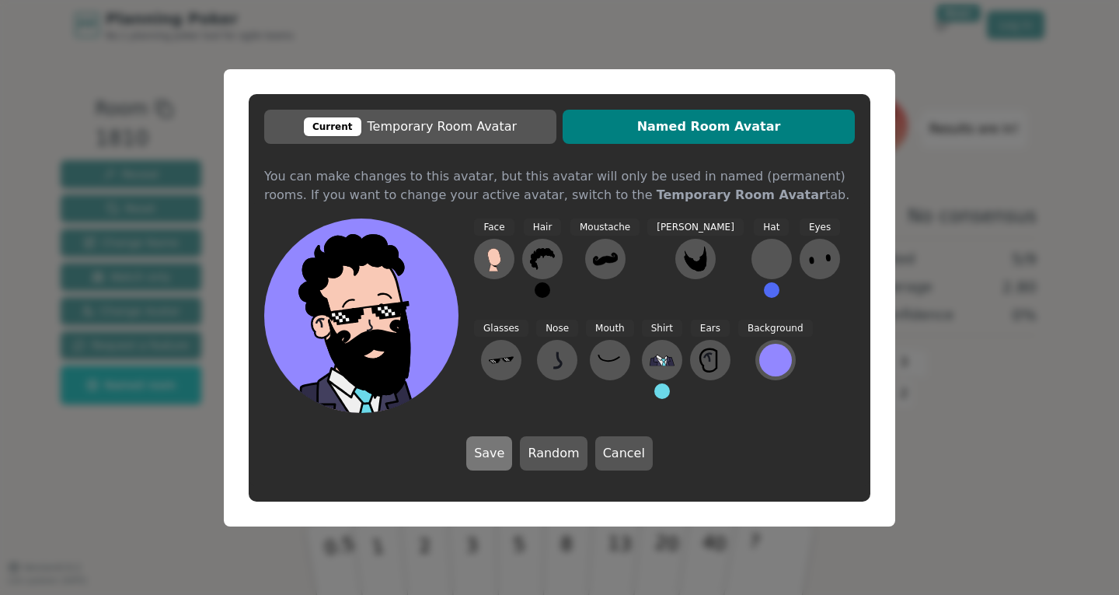
click at [489, 451] on button "Save" at bounding box center [489, 453] width 46 height 34
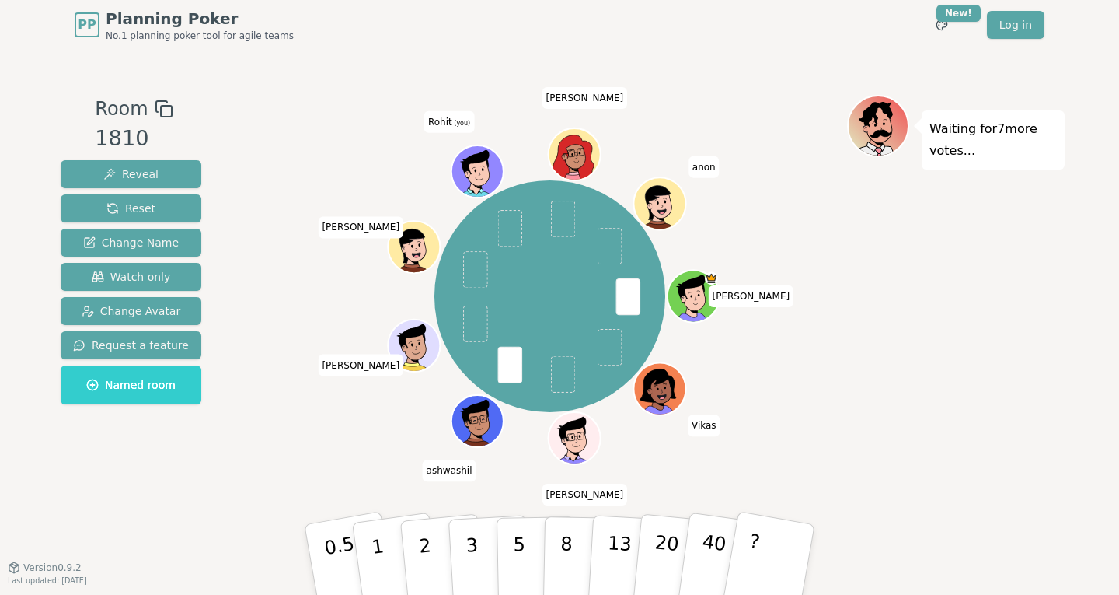
click at [628, 297] on span at bounding box center [628, 295] width 24 height 37
click at [480, 173] on icon at bounding box center [479, 174] width 5 height 5
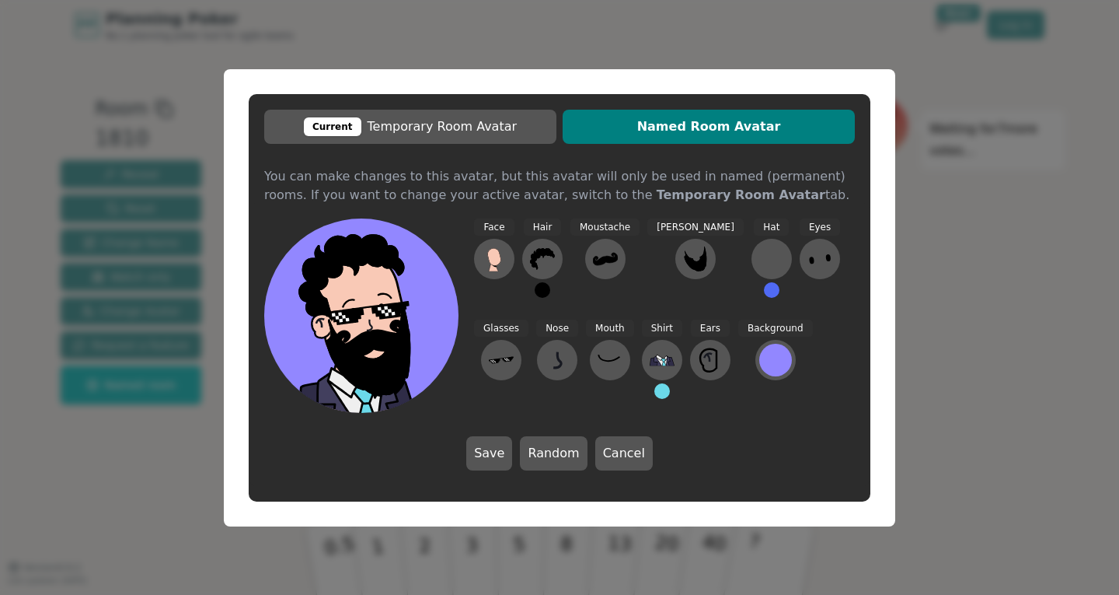
click at [685, 124] on span "Named Room Avatar" at bounding box center [708, 126] width 277 height 19
click at [502, 462] on button "Save" at bounding box center [489, 453] width 46 height 34
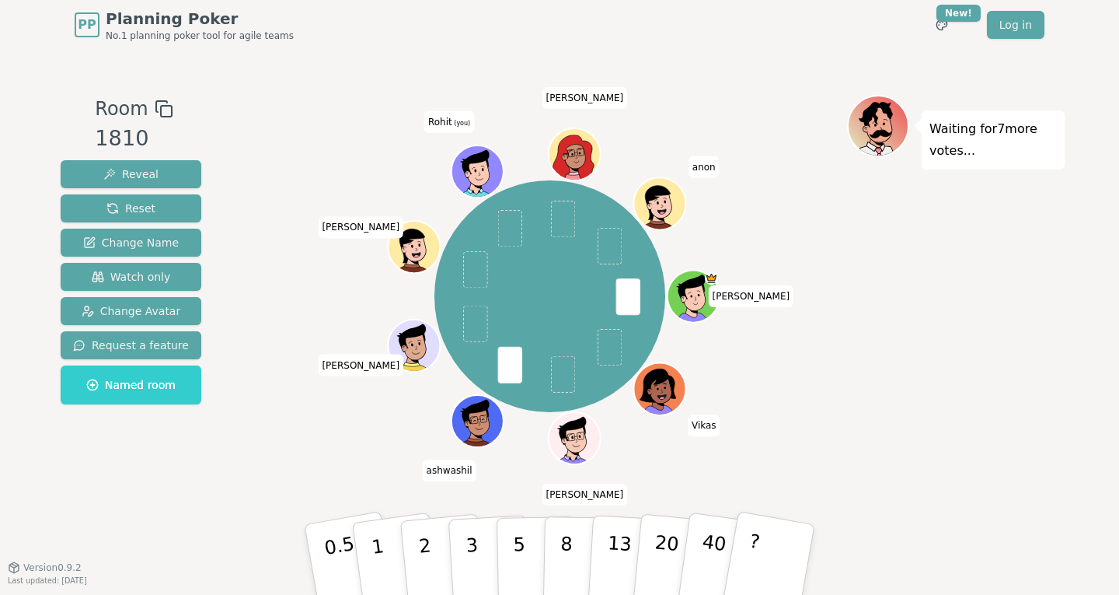
click at [472, 169] on icon at bounding box center [479, 170] width 51 height 5
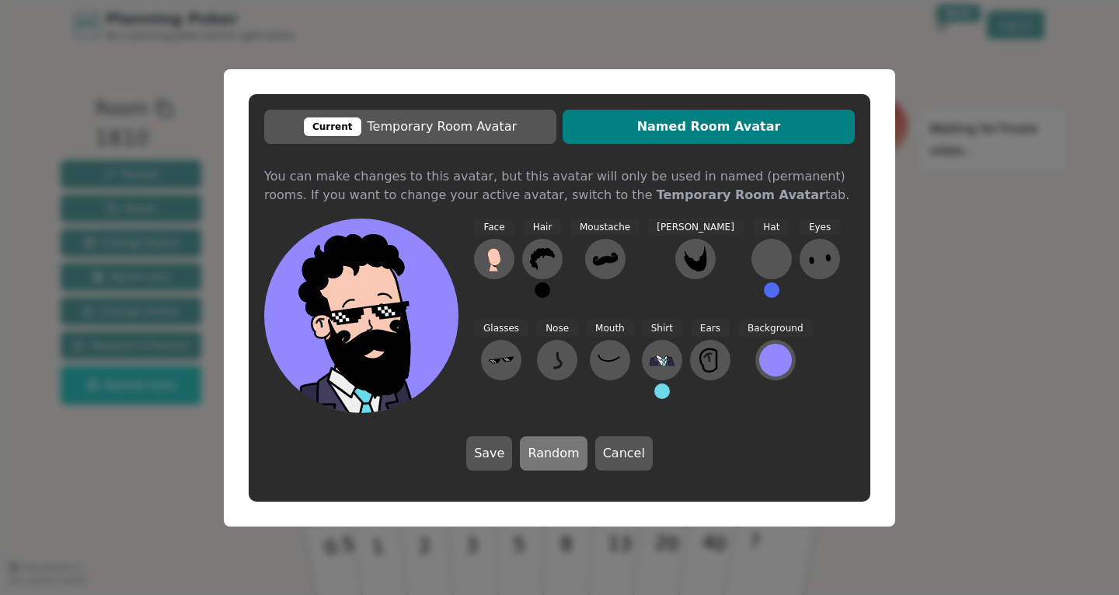
click at [542, 466] on button "Random" at bounding box center [553, 453] width 67 height 34
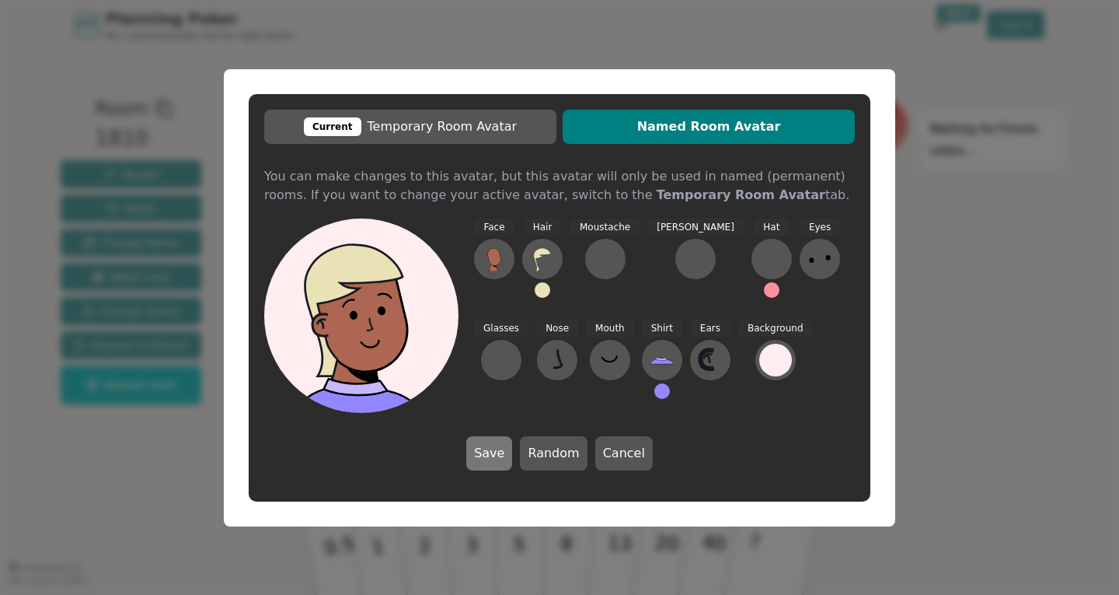
click at [497, 460] on button "Save" at bounding box center [489, 453] width 46 height 34
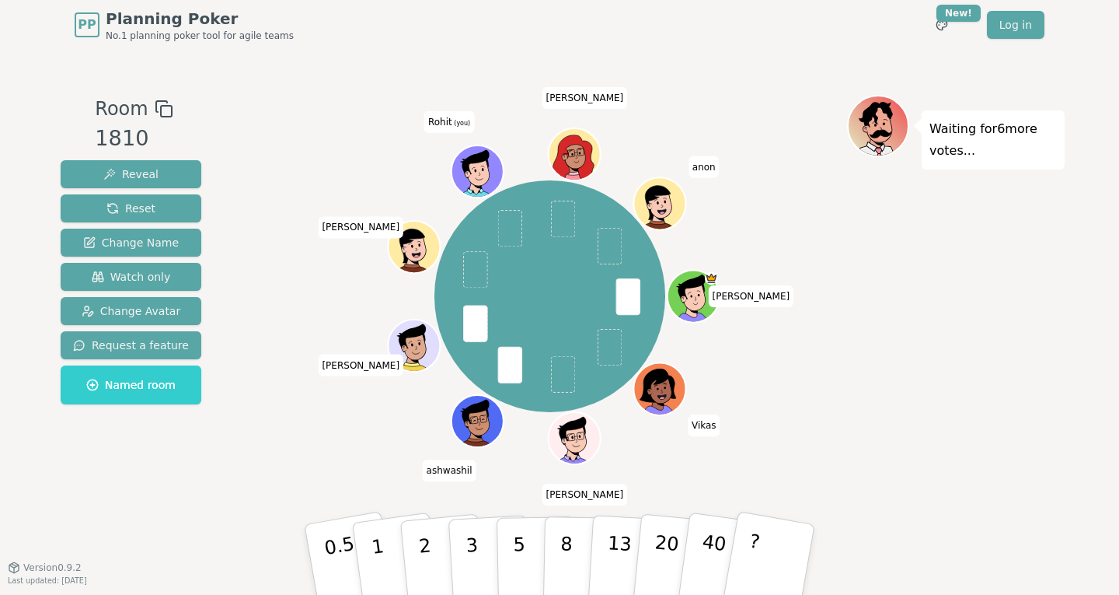
click at [477, 163] on icon at bounding box center [475, 163] width 47 height 29
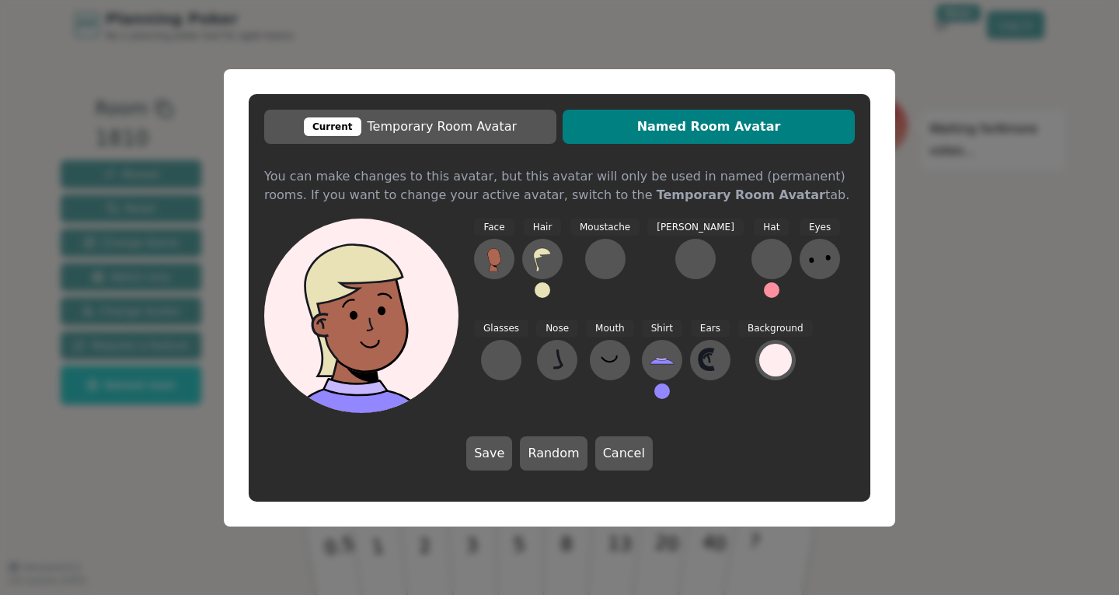
click at [444, 380] on div at bounding box center [367, 377] width 194 height 175
click at [430, 354] on div at bounding box center [367, 377] width 194 height 175
click at [372, 285] on icon at bounding box center [354, 305] width 183 height 141
click at [501, 459] on button "Save" at bounding box center [489, 453] width 46 height 34
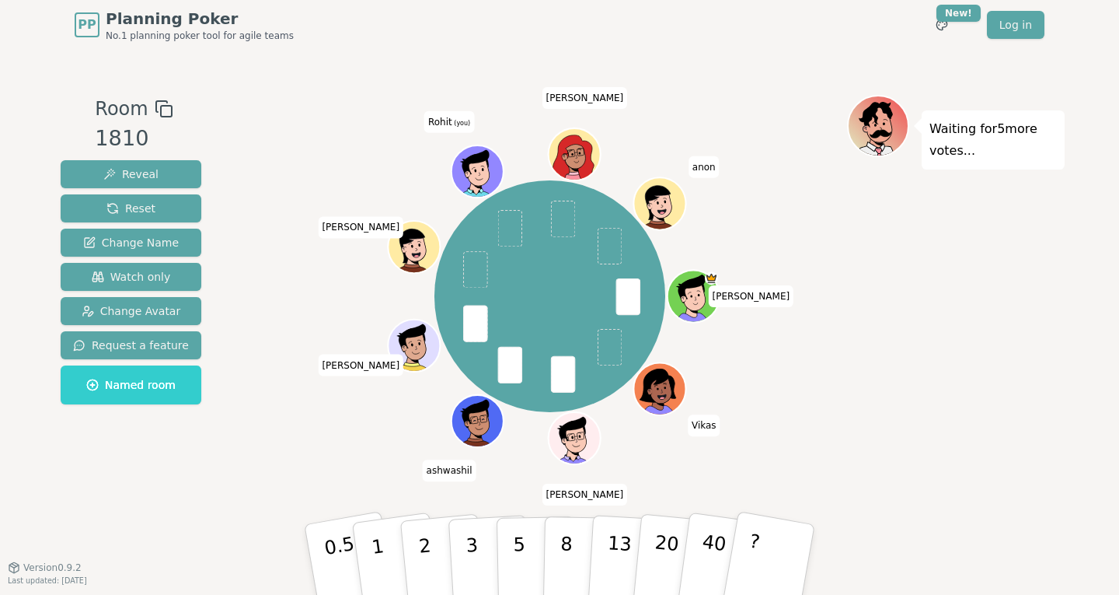
click at [466, 173] on icon at bounding box center [468, 174] width 5 height 5
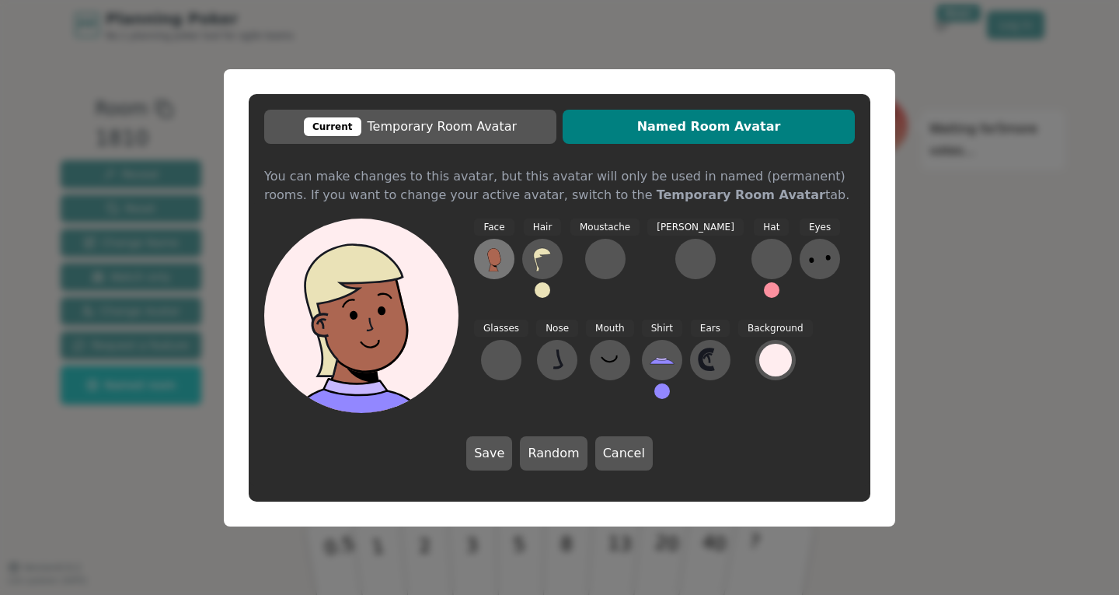
click at [480, 268] on button at bounding box center [494, 259] width 40 height 40
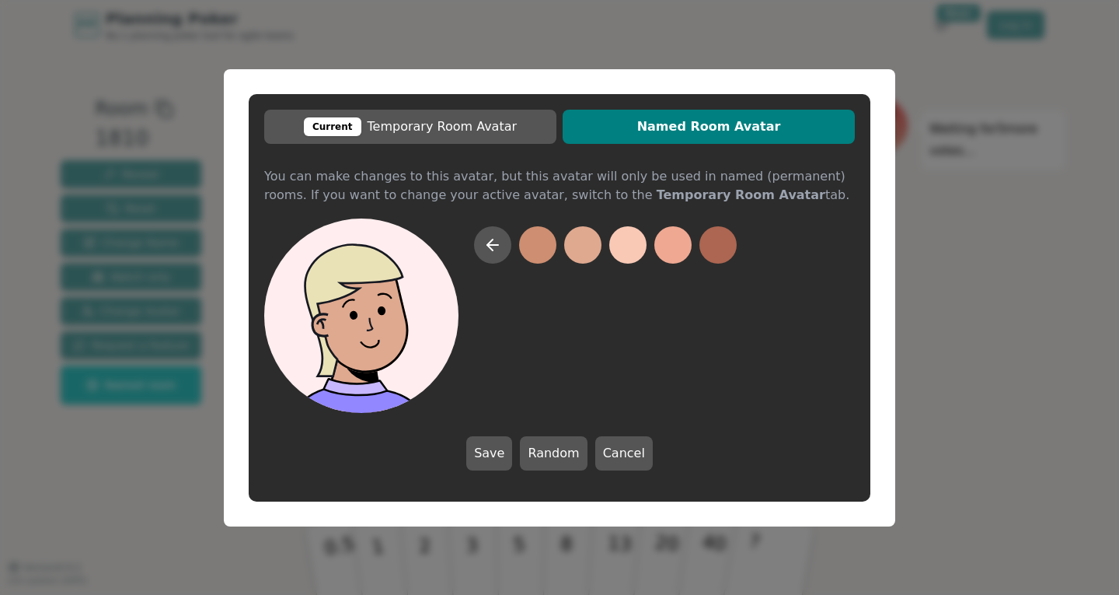
click at [592, 245] on button at bounding box center [582, 244] width 37 height 37
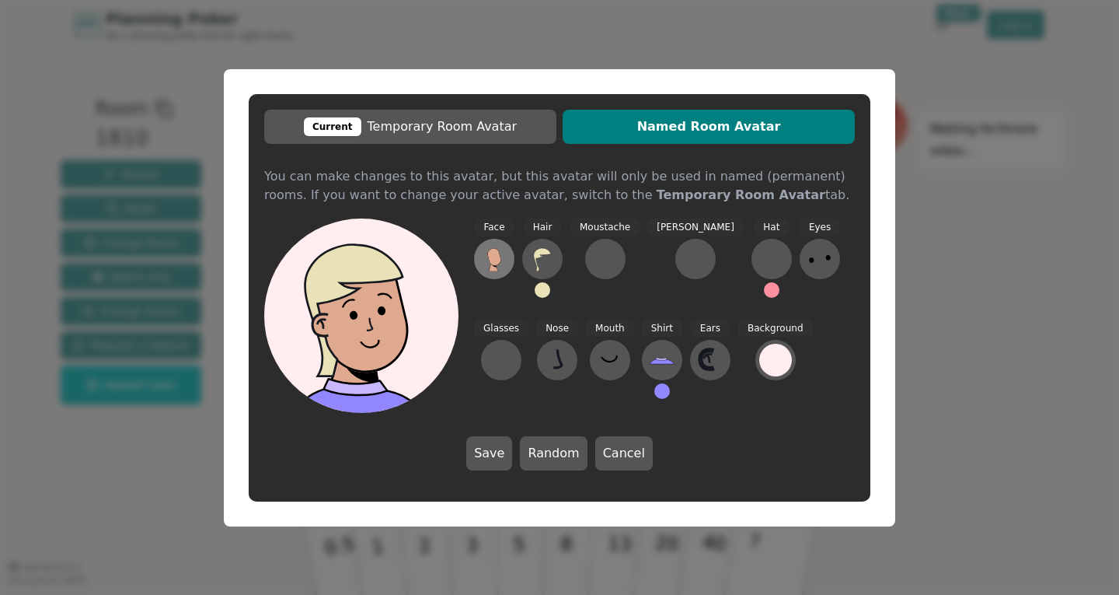
click at [496, 264] on icon at bounding box center [493, 256] width 13 height 17
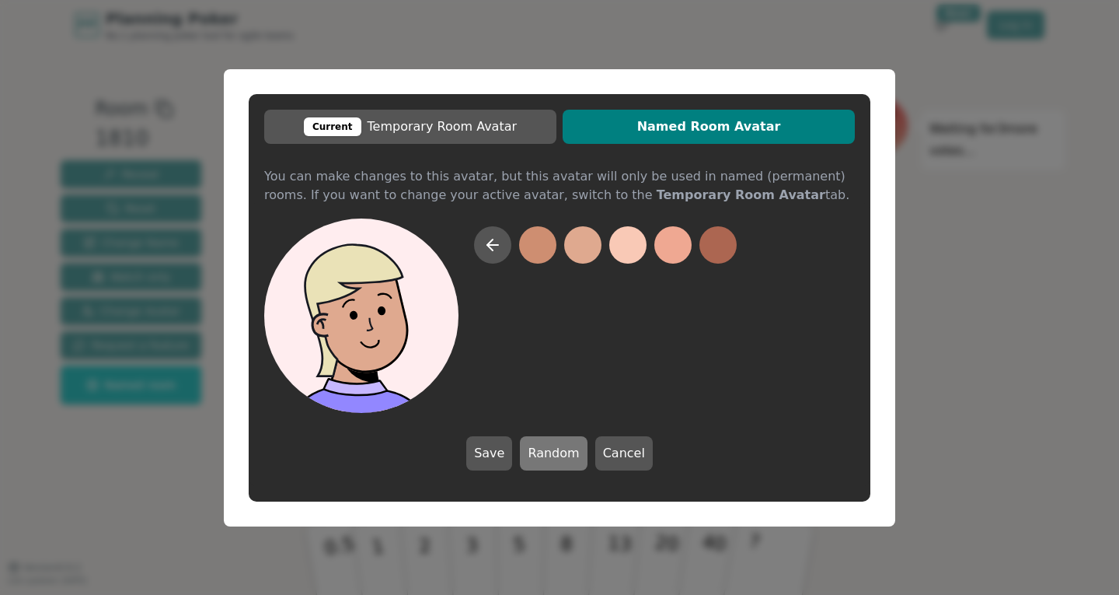
click at [532, 451] on button "Random" at bounding box center [553, 453] width 67 height 34
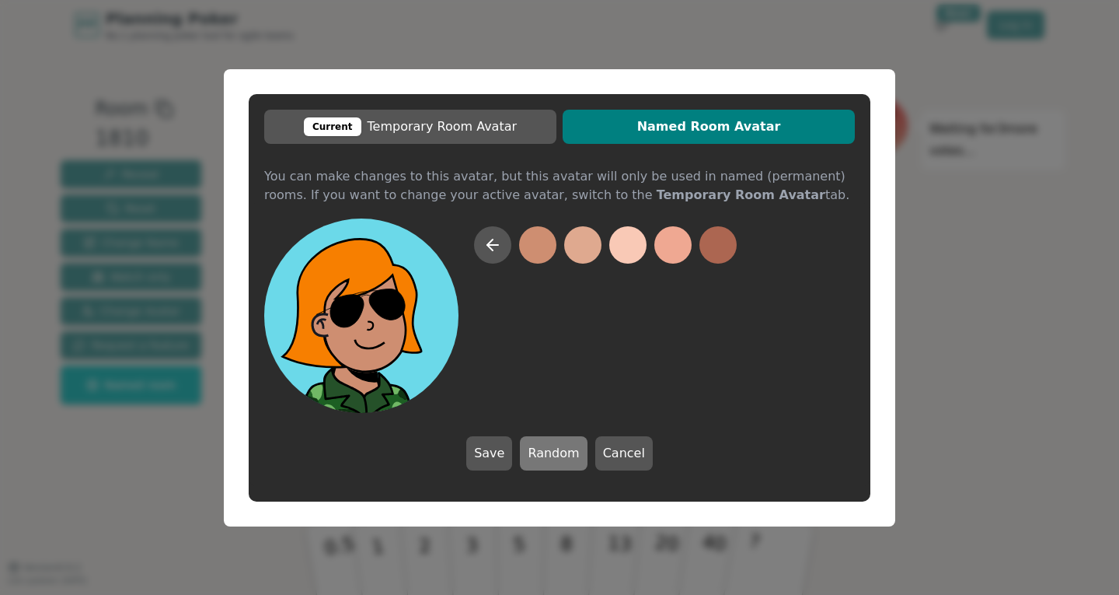
click at [532, 451] on button "Random" at bounding box center [553, 453] width 67 height 34
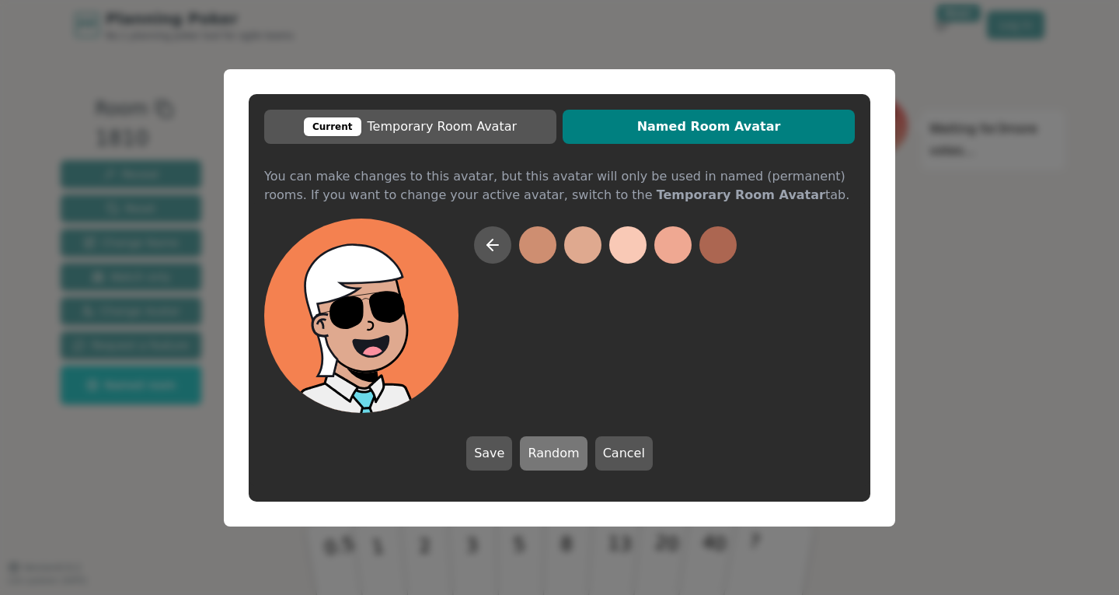
click at [532, 451] on button "Random" at bounding box center [553, 453] width 67 height 34
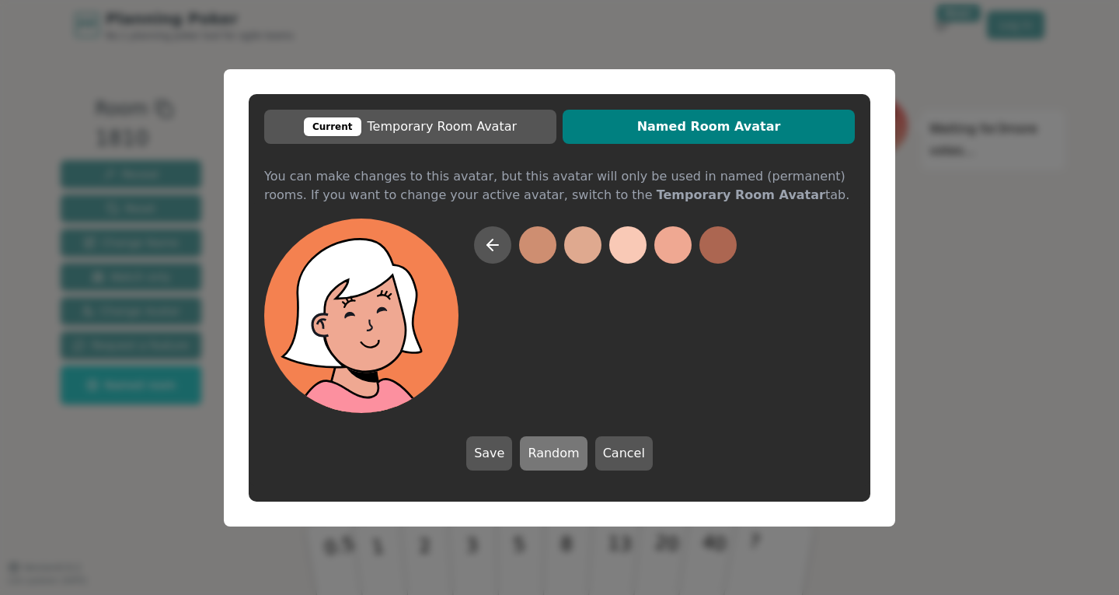
click at [532, 451] on button "Random" at bounding box center [553, 453] width 67 height 34
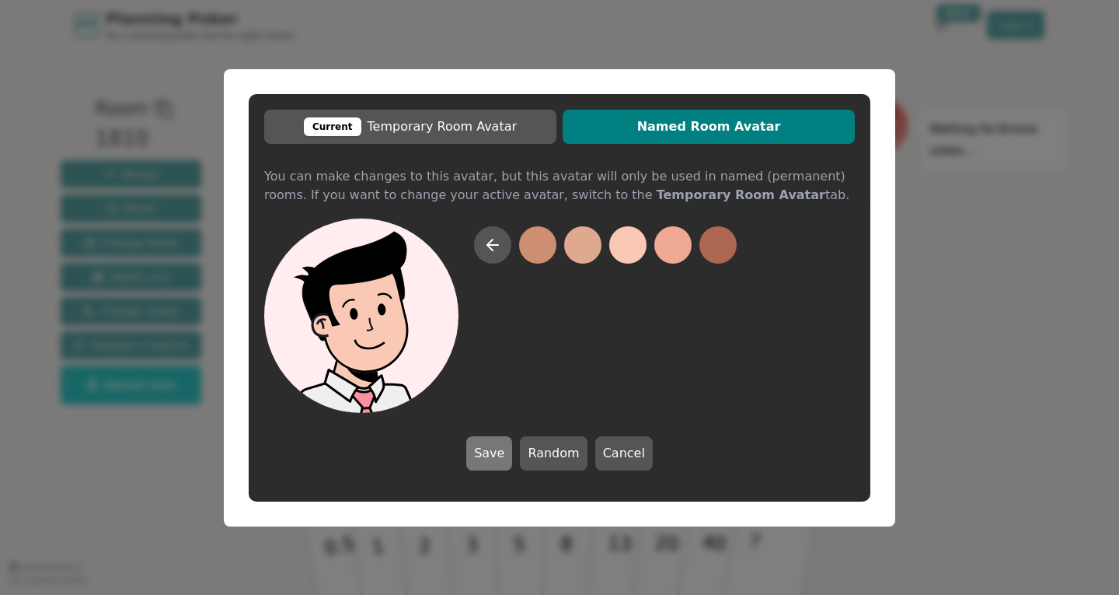
click at [504, 455] on button "Save" at bounding box center [489, 453] width 46 height 34
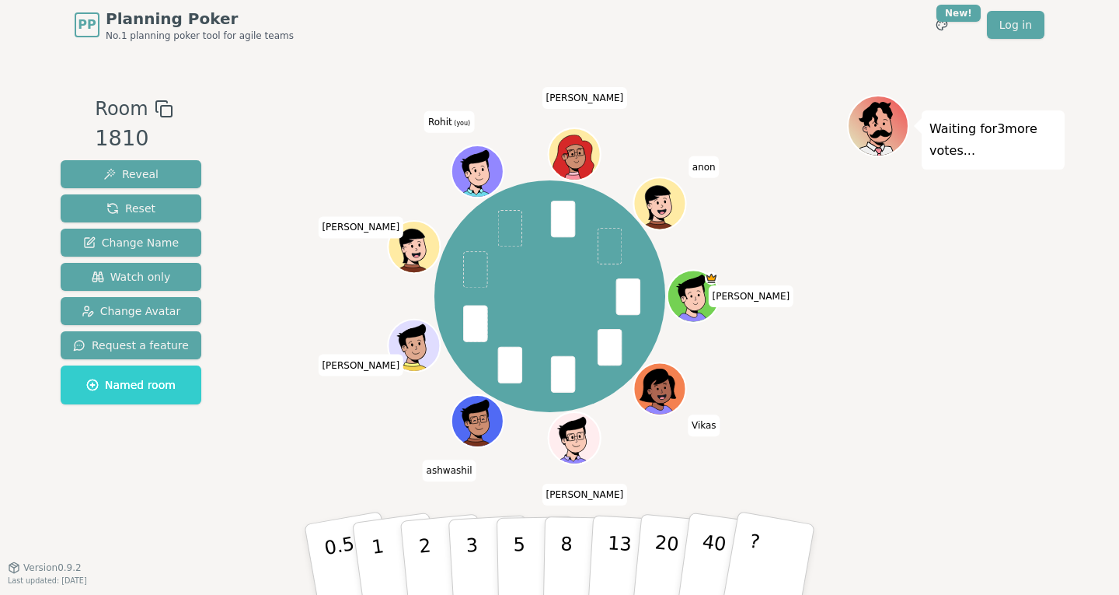
click at [482, 162] on icon at bounding box center [475, 164] width 27 height 29
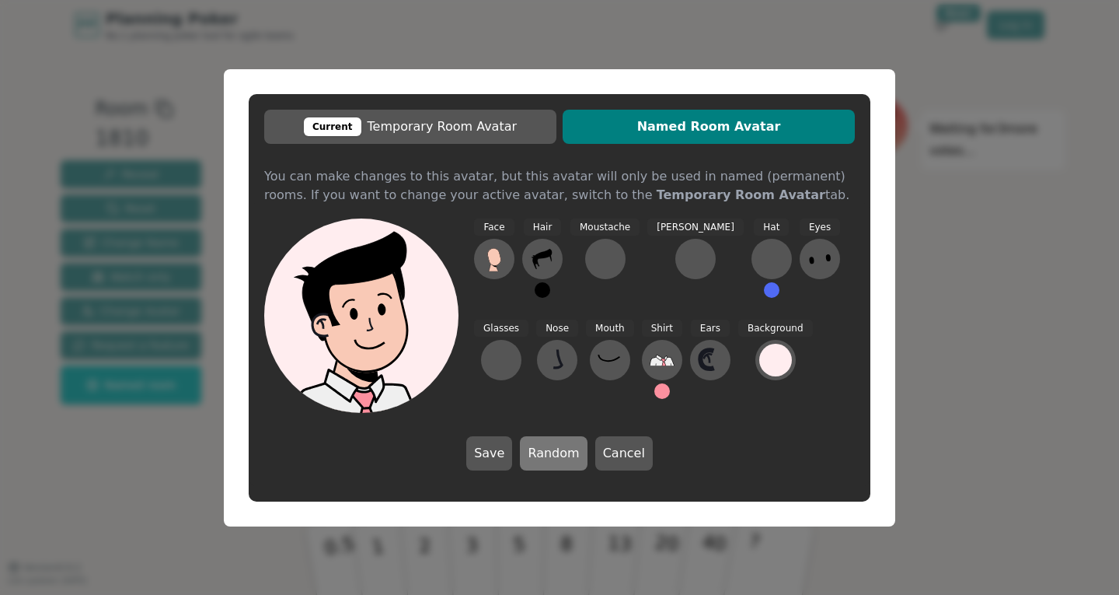
click at [532, 445] on button "Random" at bounding box center [553, 453] width 67 height 34
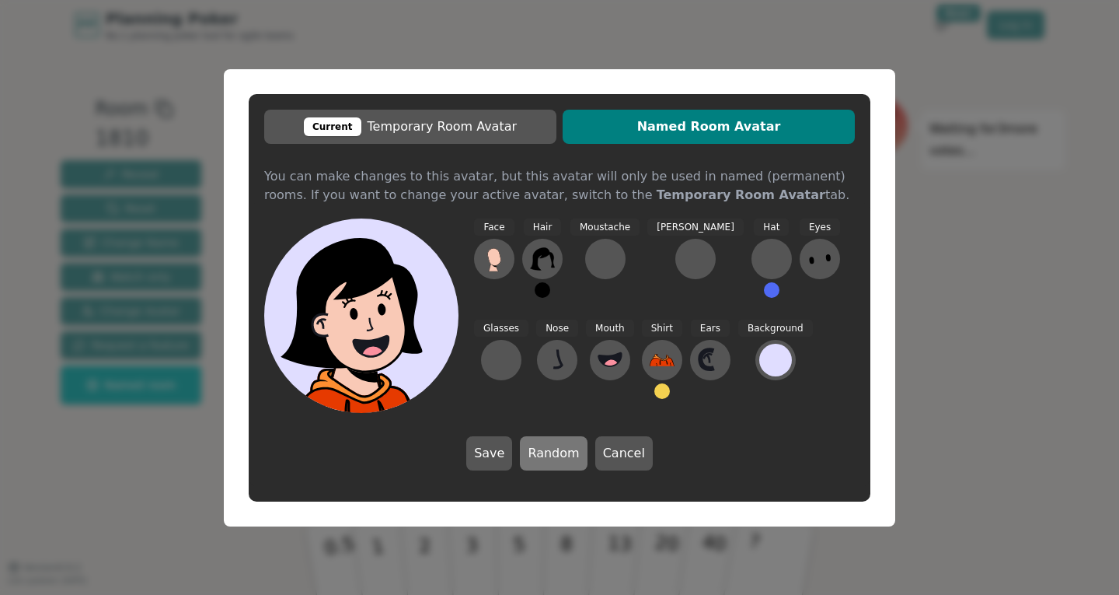
click at [532, 445] on button "Random" at bounding box center [553, 453] width 67 height 34
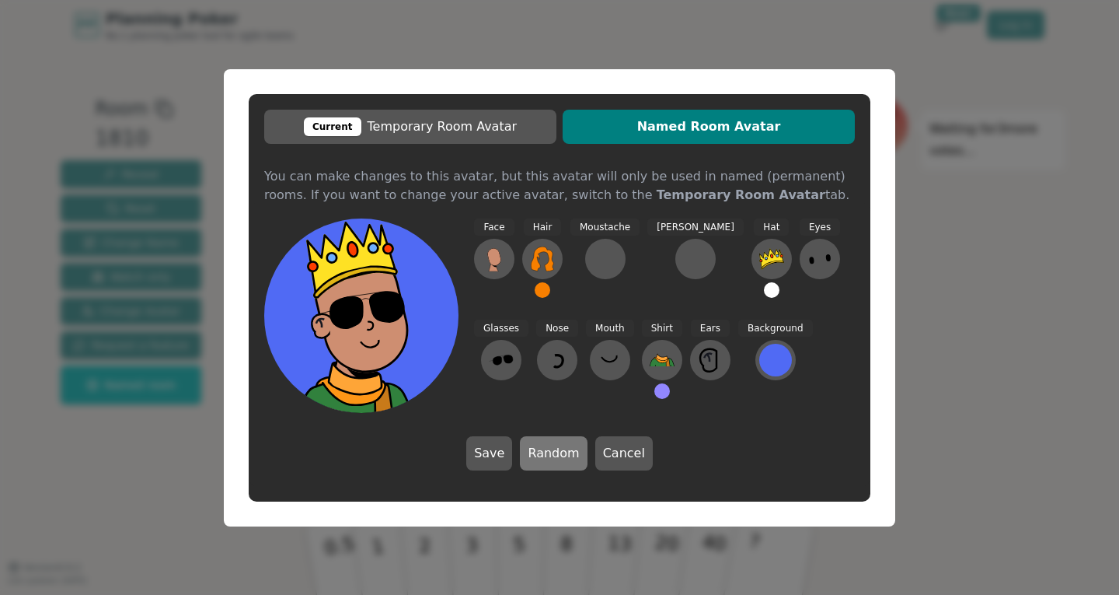
click at [532, 445] on button "Random" at bounding box center [553, 453] width 67 height 34
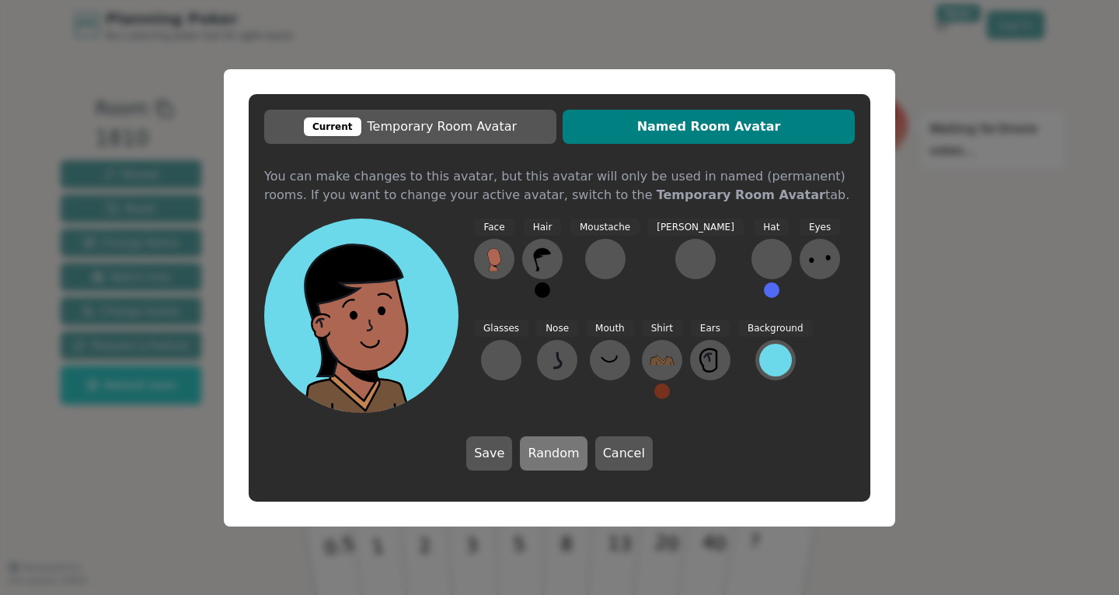
click at [532, 445] on button "Random" at bounding box center [553, 453] width 67 height 34
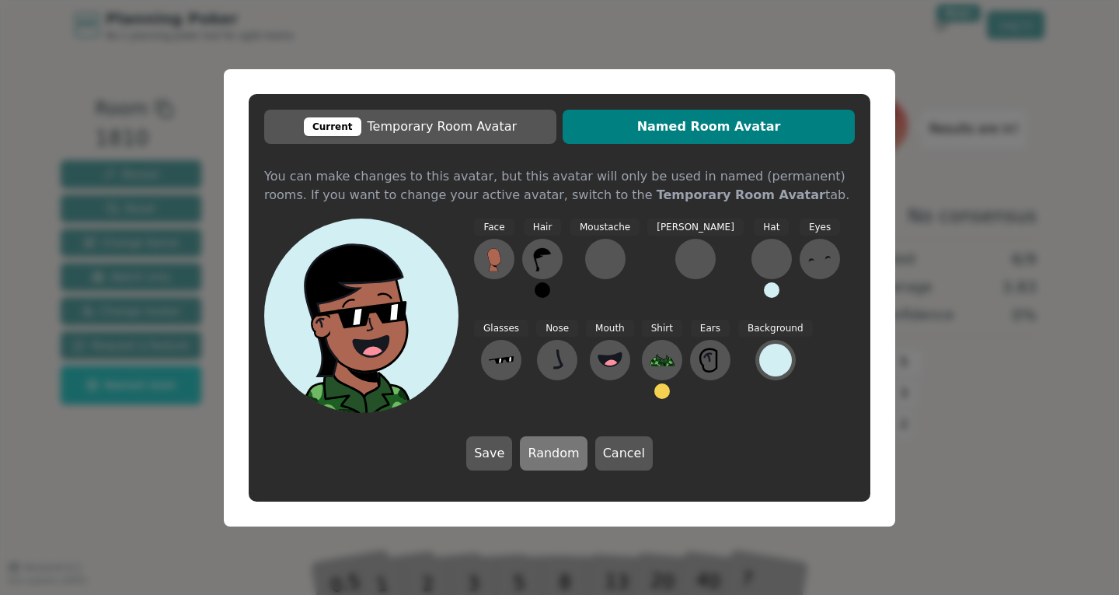
click at [532, 445] on button "Random" at bounding box center [553, 453] width 67 height 34
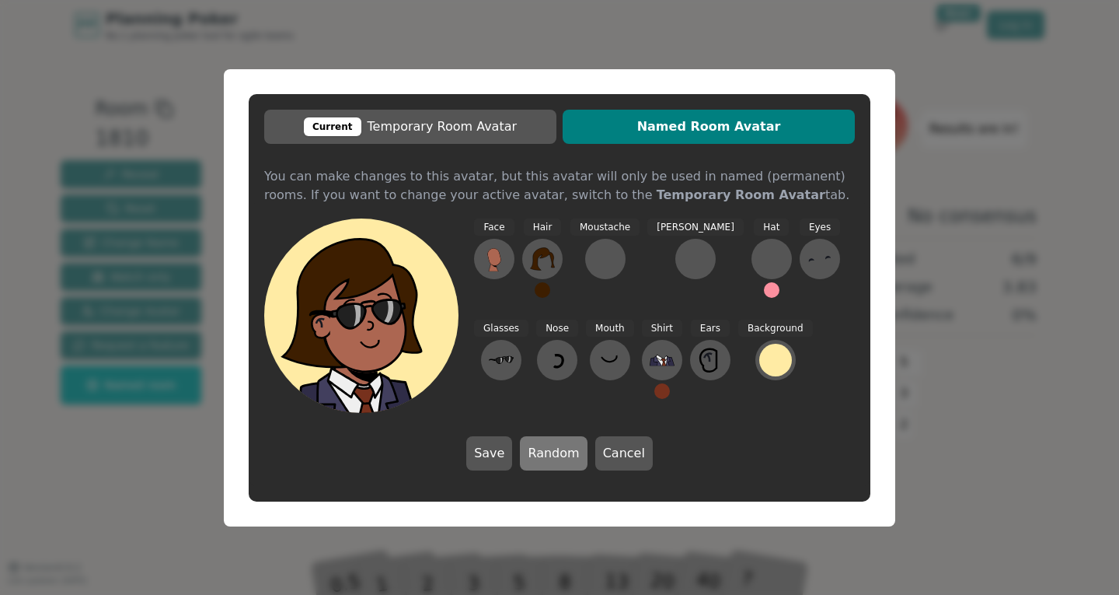
click at [532, 445] on button "Random" at bounding box center [553, 453] width 67 height 34
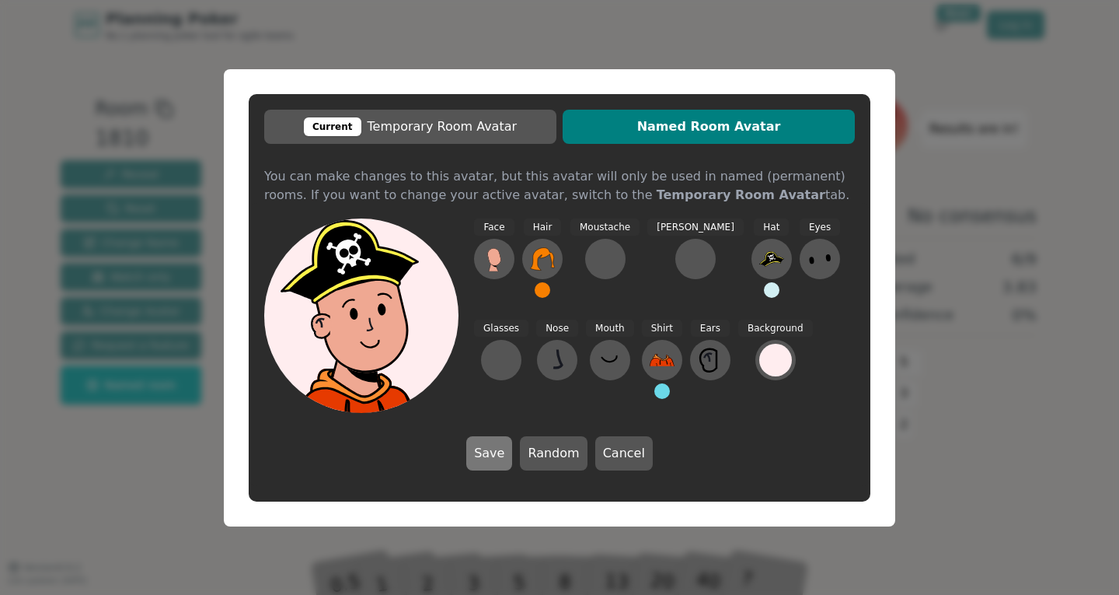
click at [508, 447] on button "Save" at bounding box center [489, 453] width 46 height 34
